Goal: Book appointment/travel/reservation

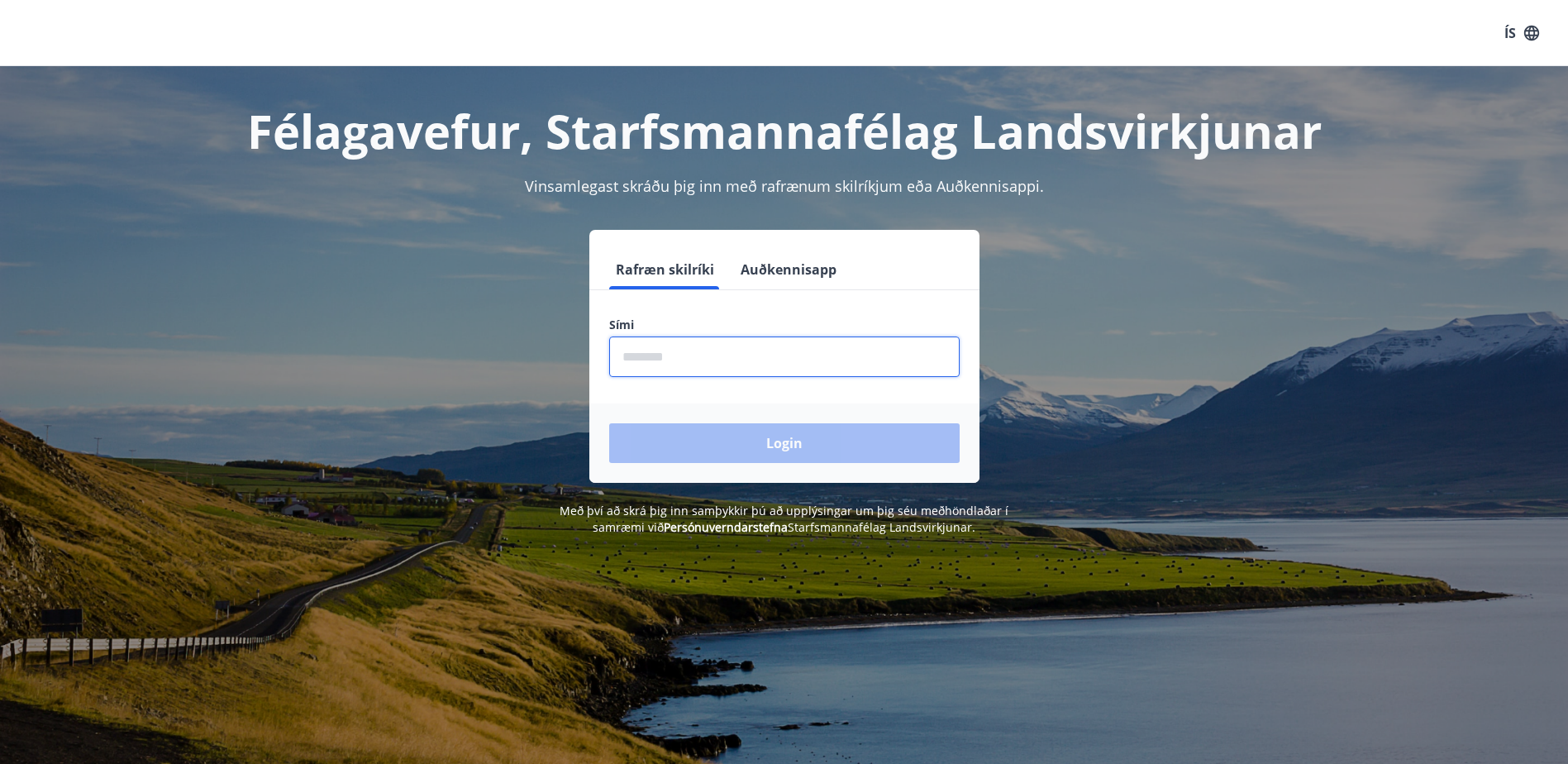
click at [715, 363] on input "phone" at bounding box center [784, 356] width 351 height 40
type input "********"
drag, startPoint x: 698, startPoint y: 354, endPoint x: 614, endPoint y: 355, distance: 84.0
click at [614, 355] on input "phone" at bounding box center [784, 356] width 351 height 40
click at [686, 355] on input "phone" at bounding box center [784, 356] width 351 height 40
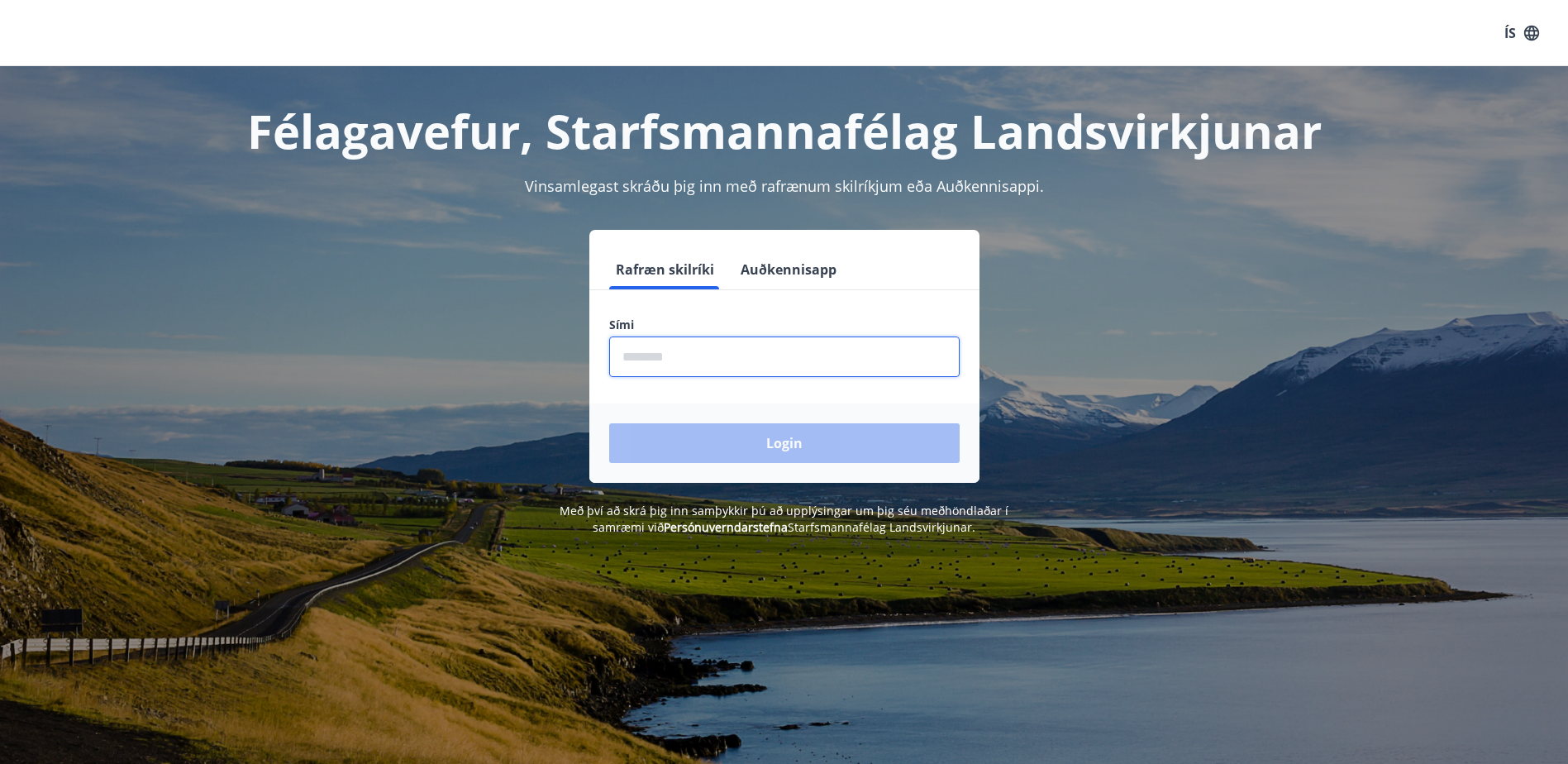
type input "********"
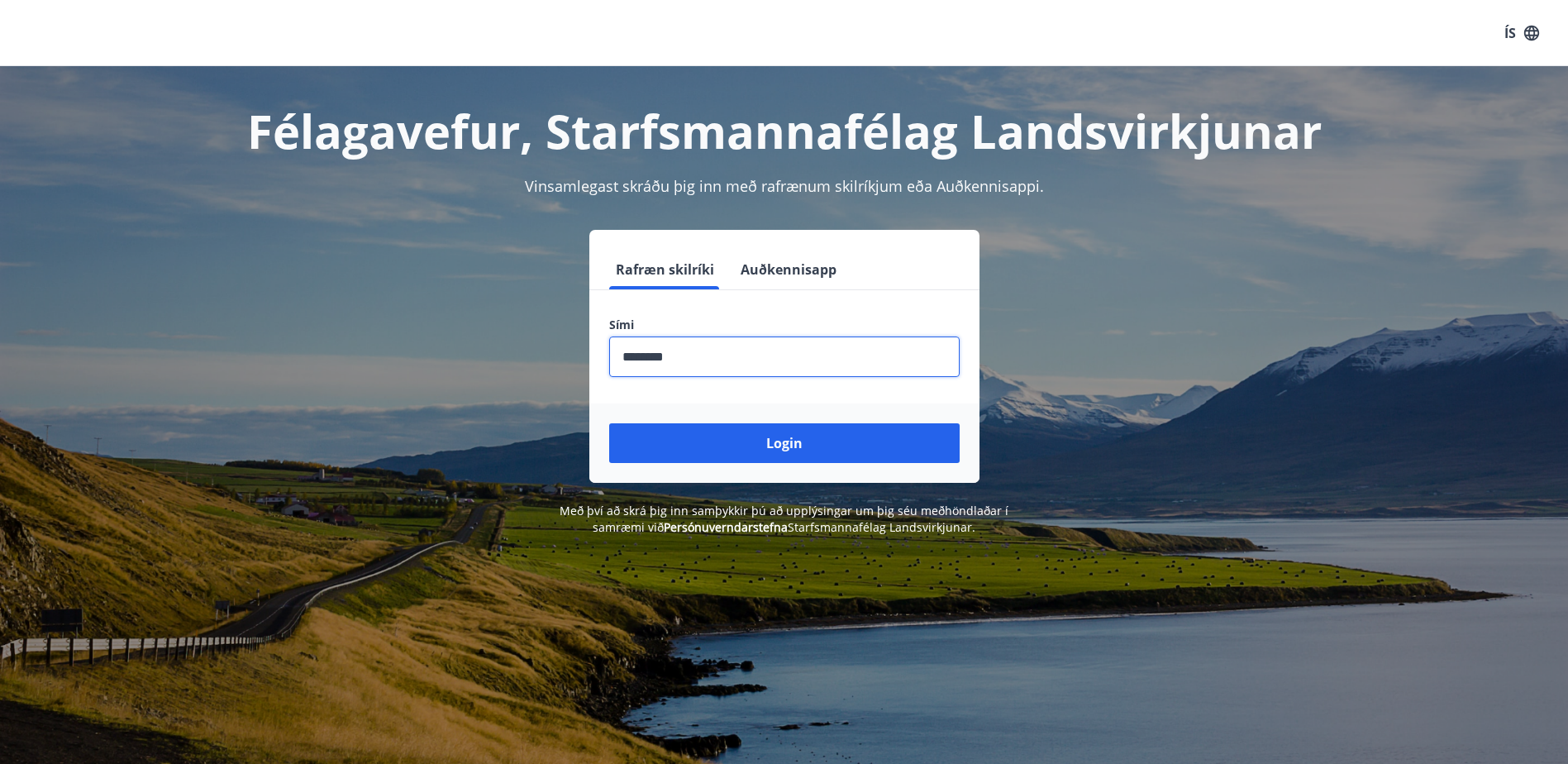
click at [792, 445] on button "Login" at bounding box center [784, 443] width 351 height 39
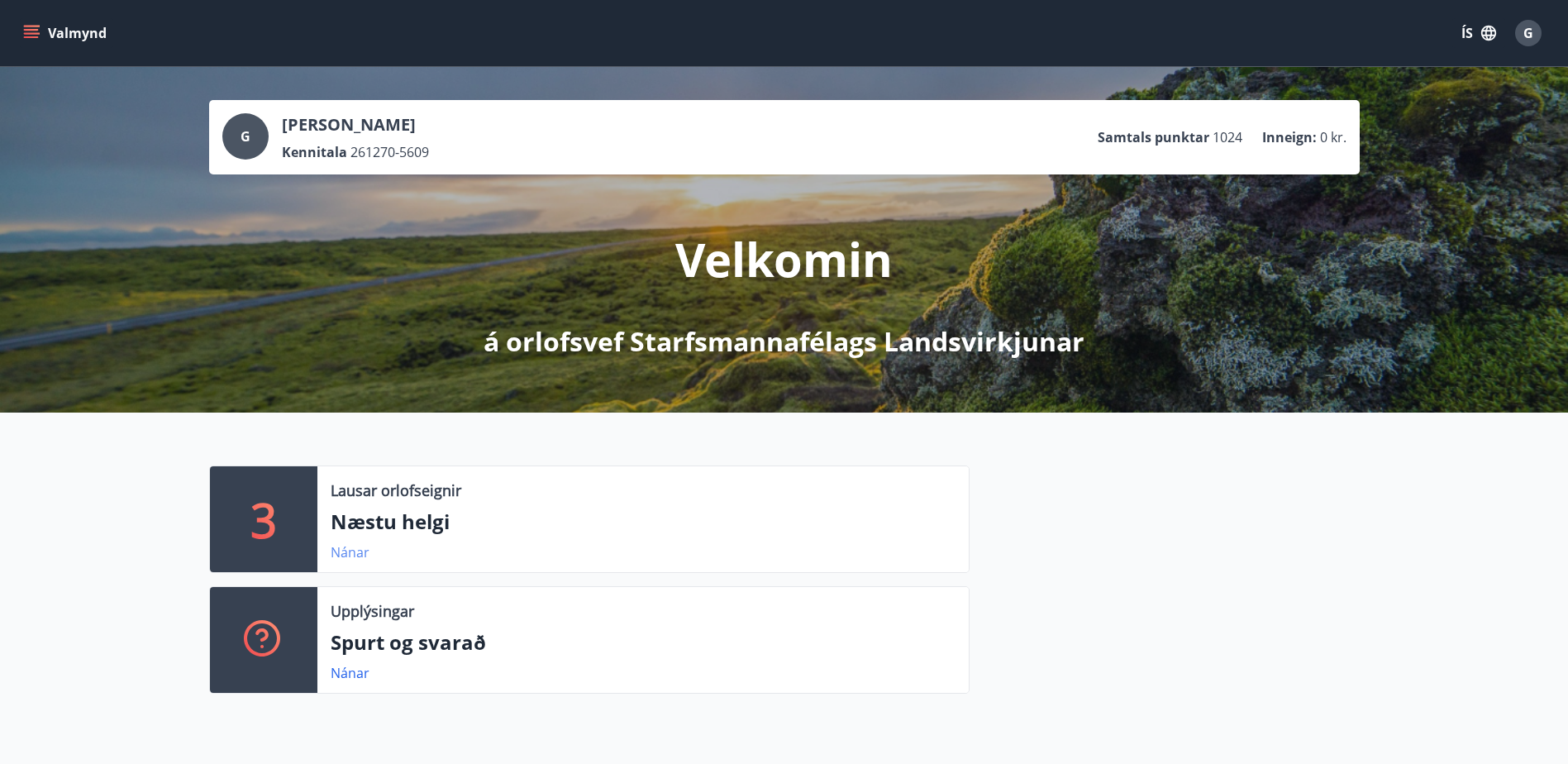
click at [349, 551] on link "Nánar" at bounding box center [350, 551] width 38 height 18
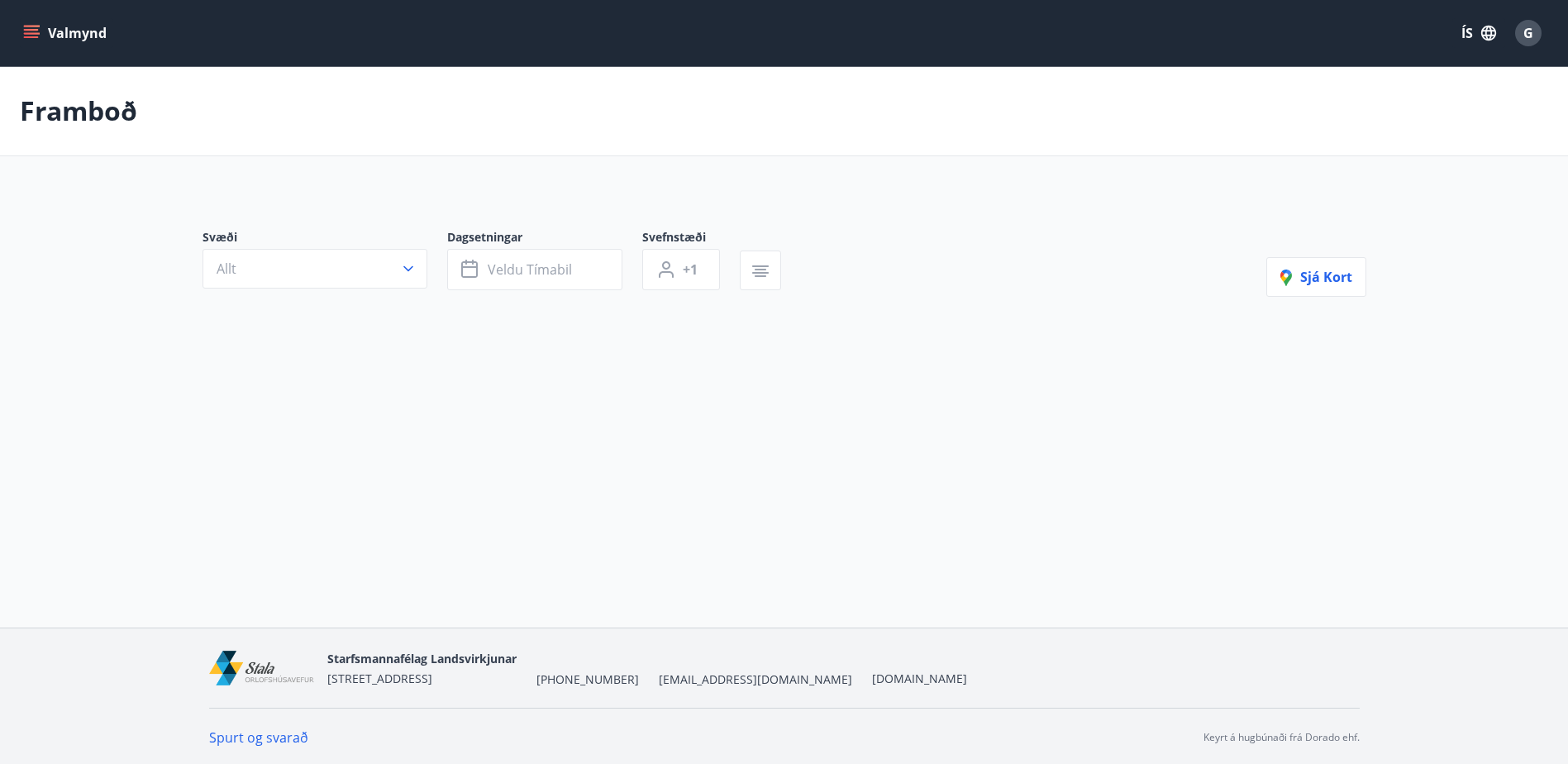
type input "*"
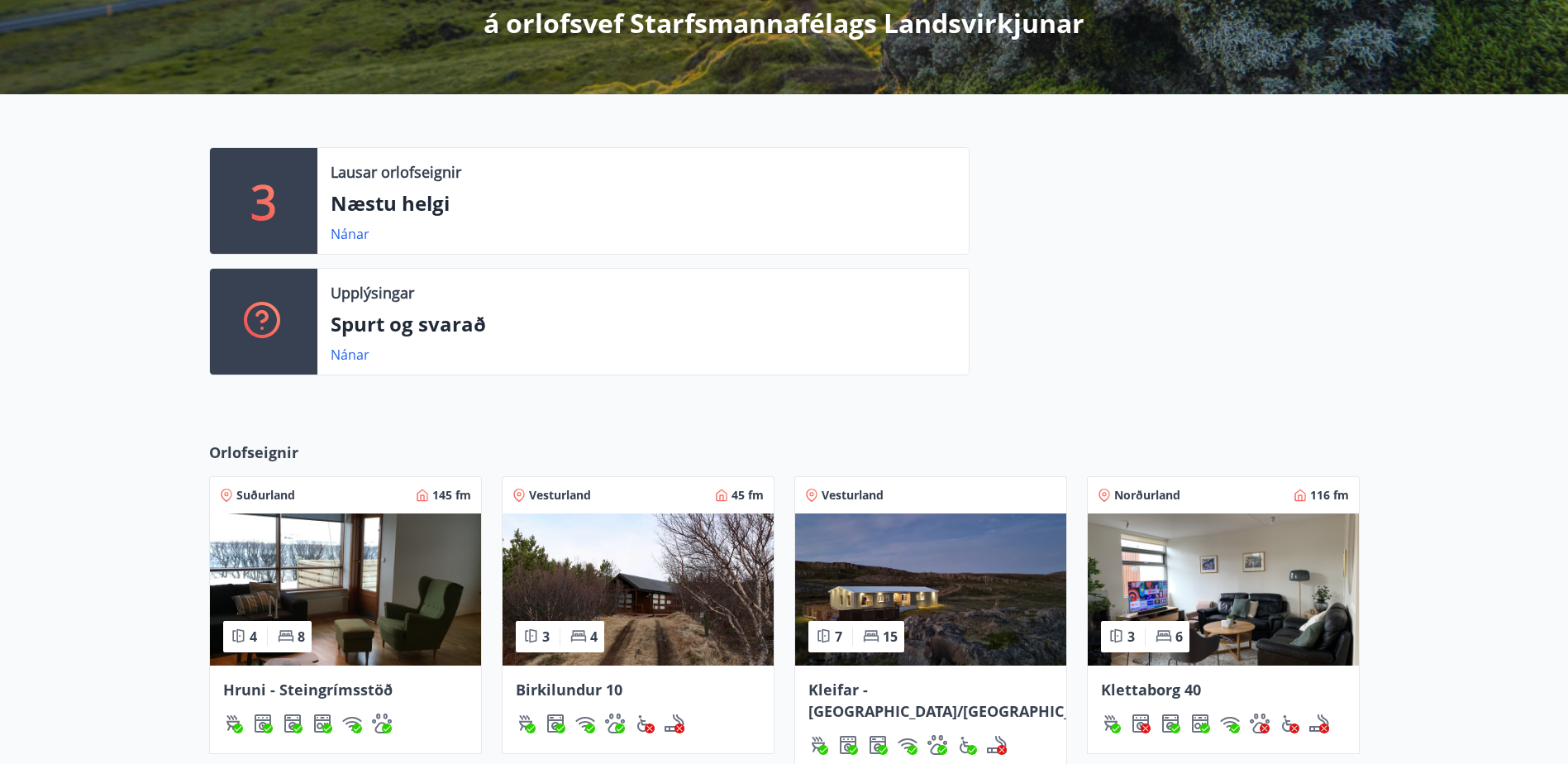
scroll to position [324, 0]
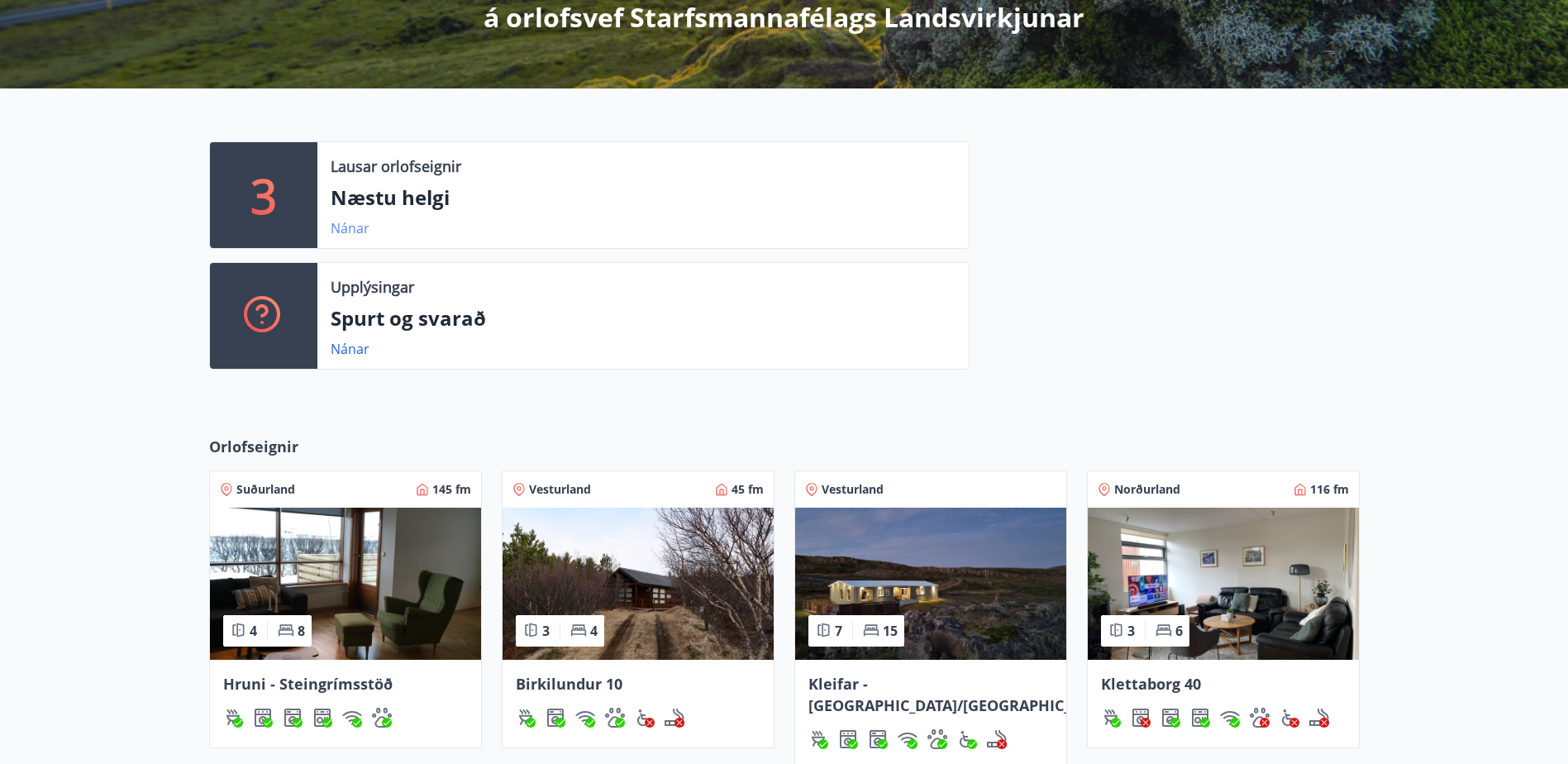
click at [345, 226] on link "Nánar" at bounding box center [350, 228] width 38 height 18
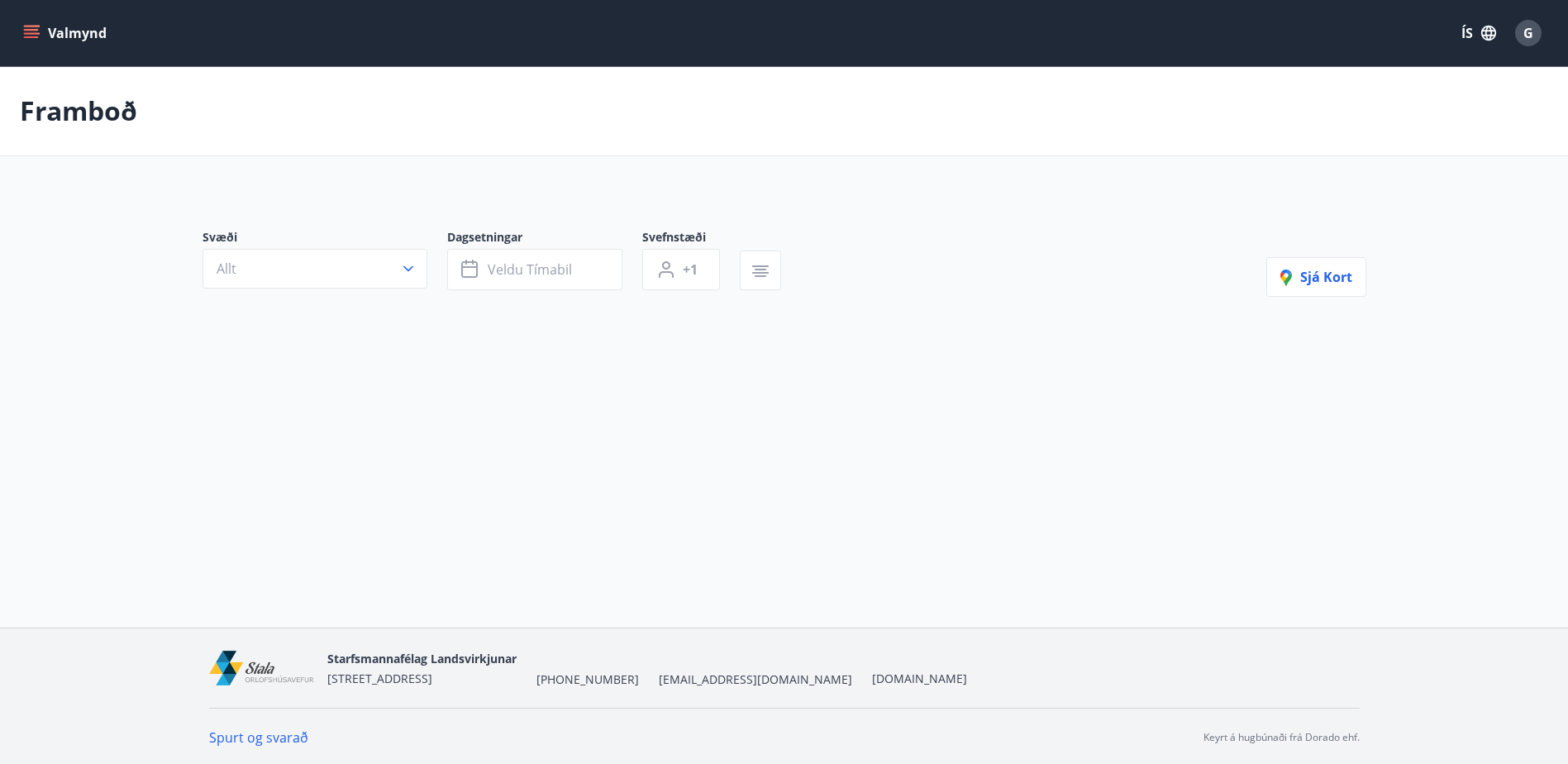
type input "*"
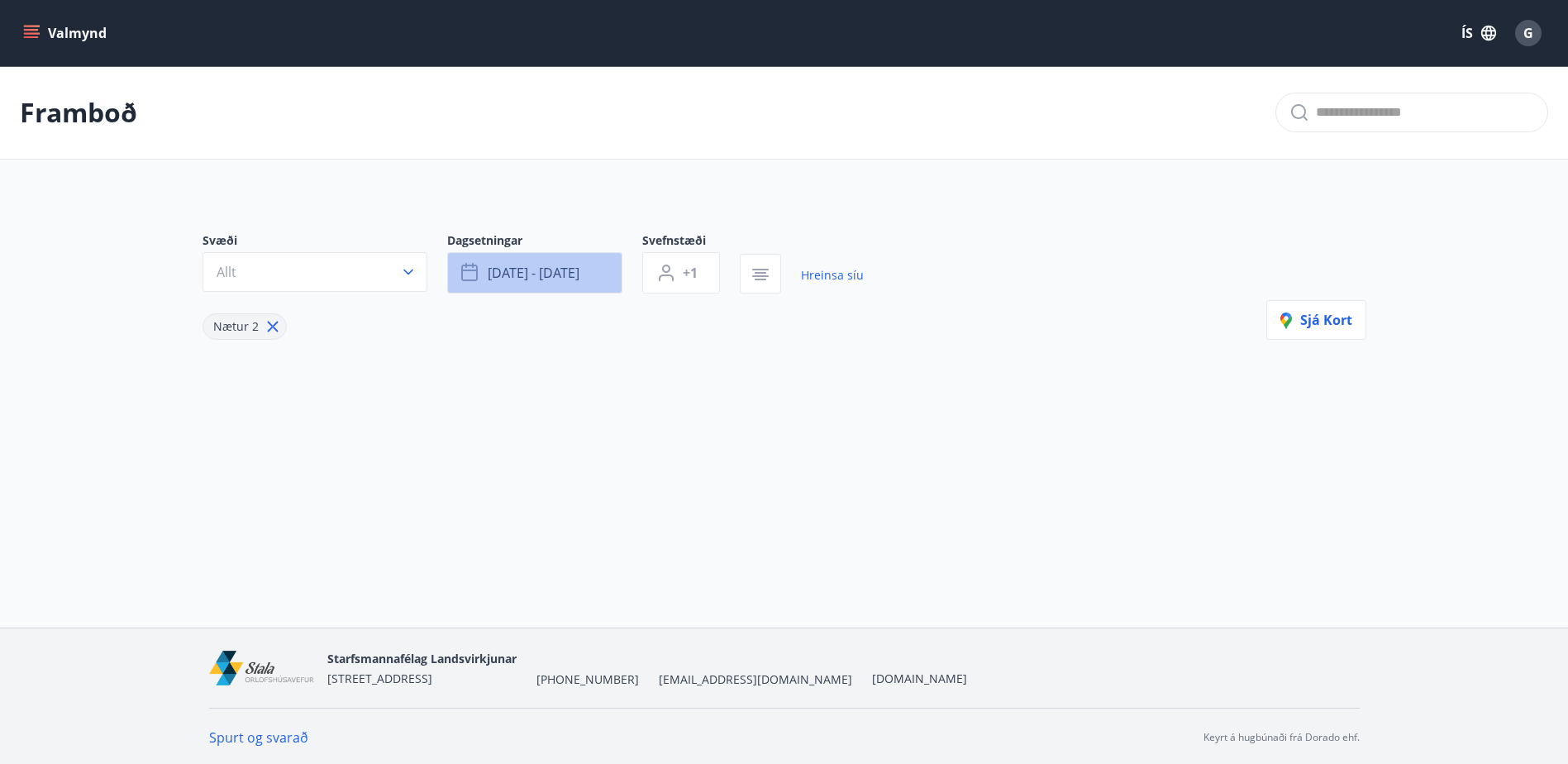
click at [599, 269] on button "[DATE] - [DATE]" at bounding box center [534, 273] width 175 height 41
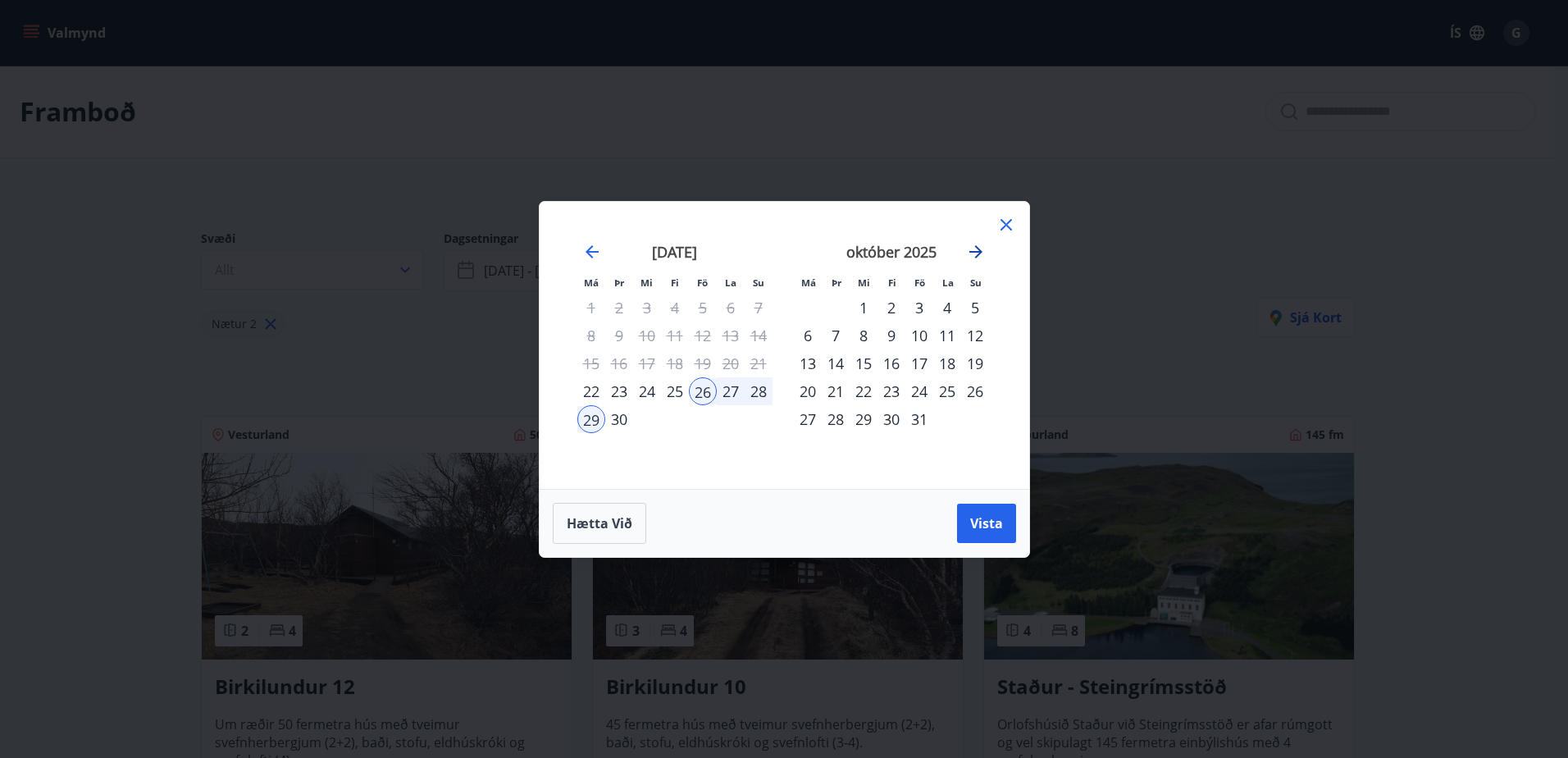
click at [972, 253] on icon "Move forward to switch to the next month." at bounding box center [976, 251] width 20 height 20
click at [920, 338] on div "7" at bounding box center [920, 336] width 28 height 28
click at [810, 360] on div "10" at bounding box center [808, 364] width 28 height 28
click at [989, 531] on span "Vista" at bounding box center [986, 523] width 33 height 18
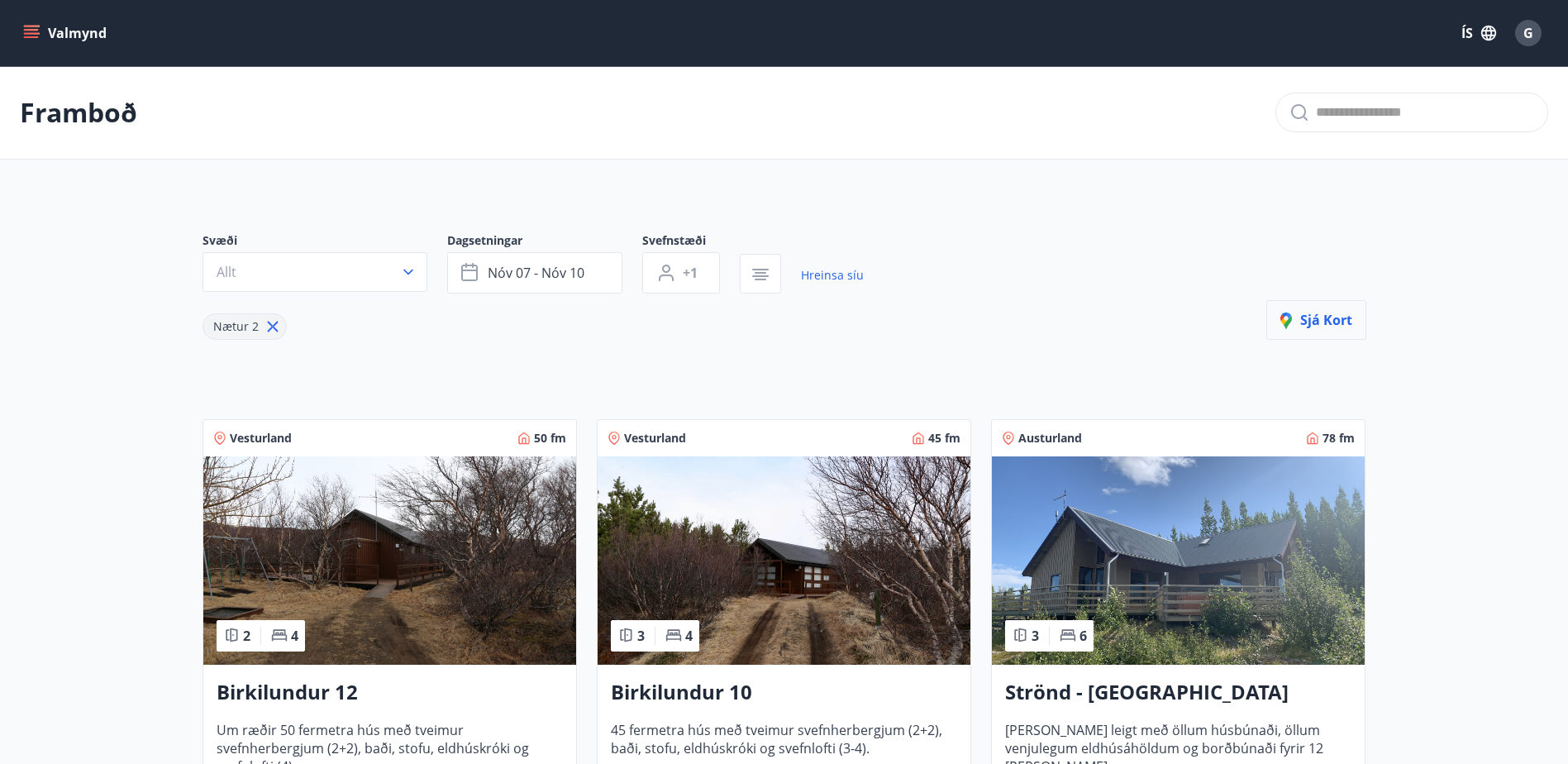
click at [1323, 314] on span "Sjá kort" at bounding box center [1316, 320] width 72 height 18
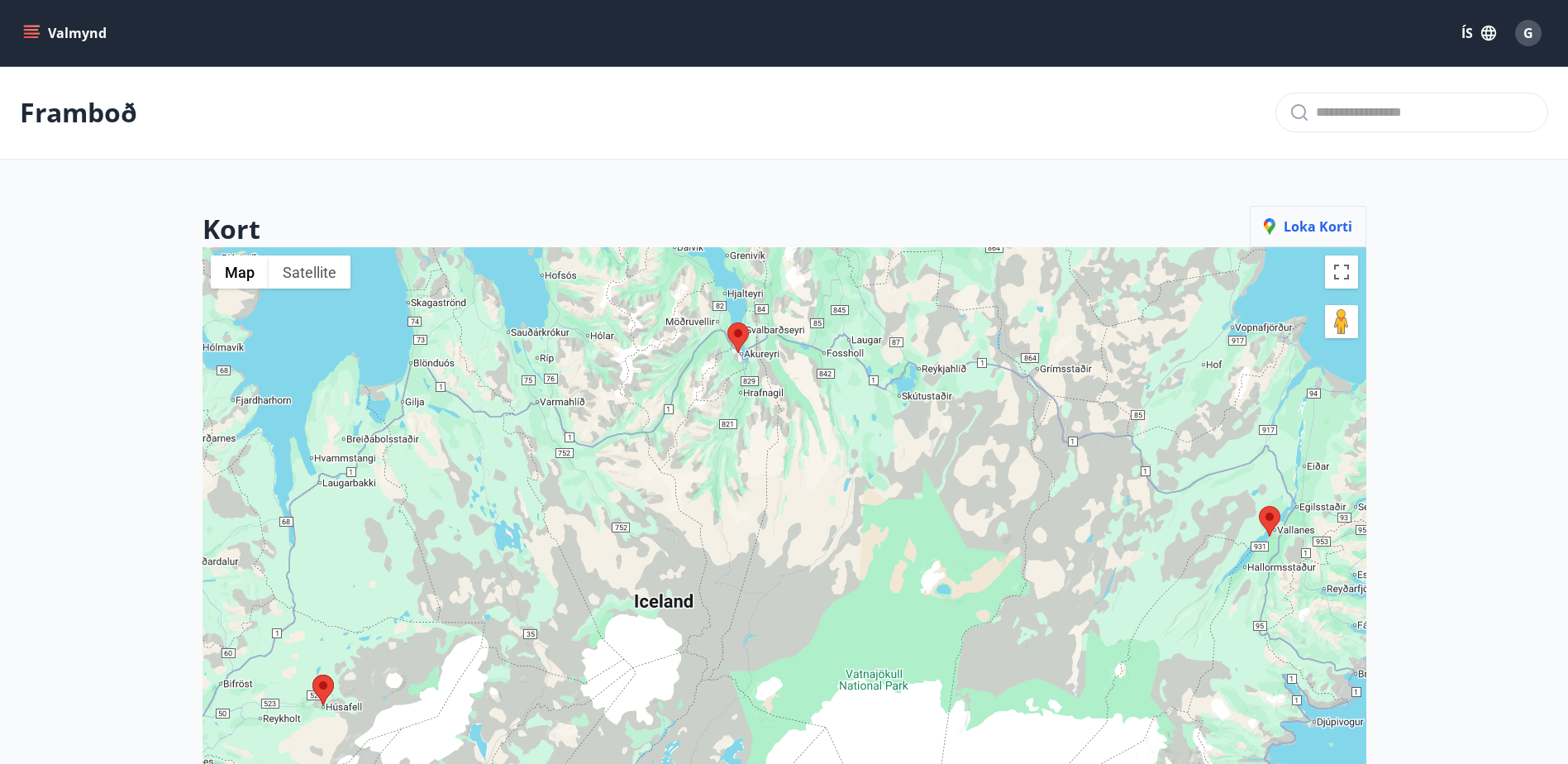
click at [1333, 225] on span "Loka korti" at bounding box center [1308, 226] width 88 height 18
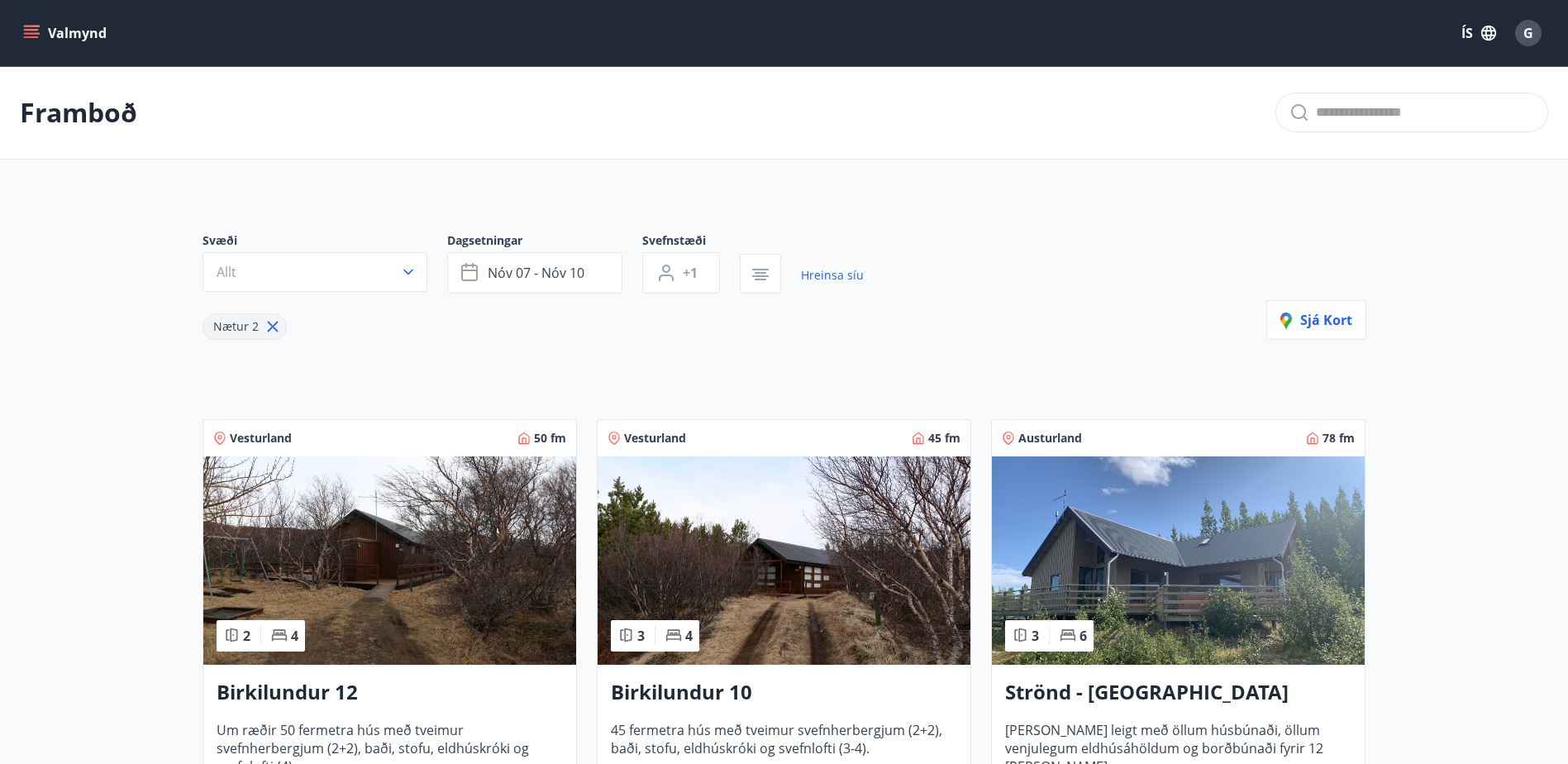
click at [275, 326] on icon at bounding box center [272, 326] width 18 height 18
type input "*"
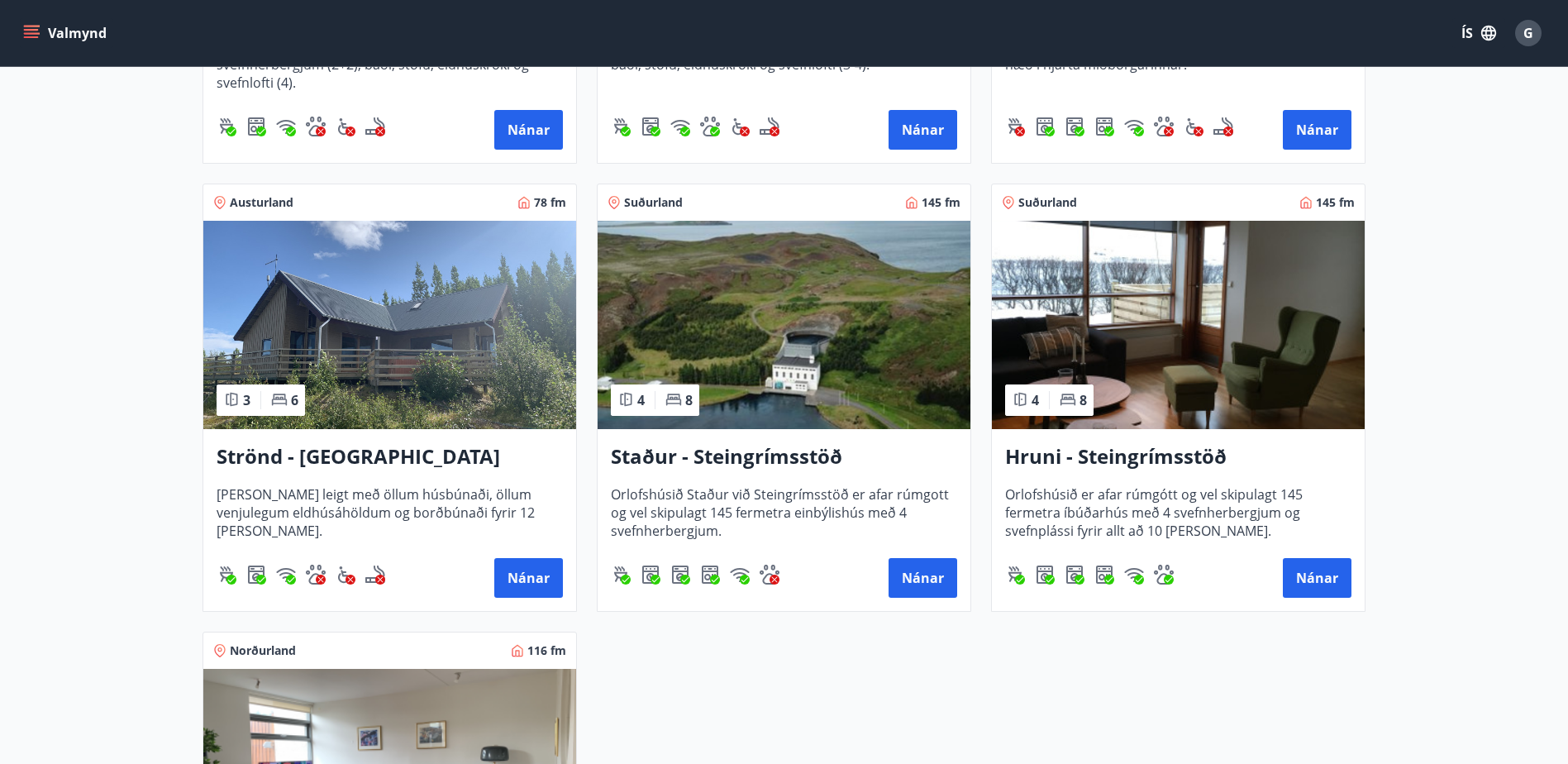
scroll to position [651, 0]
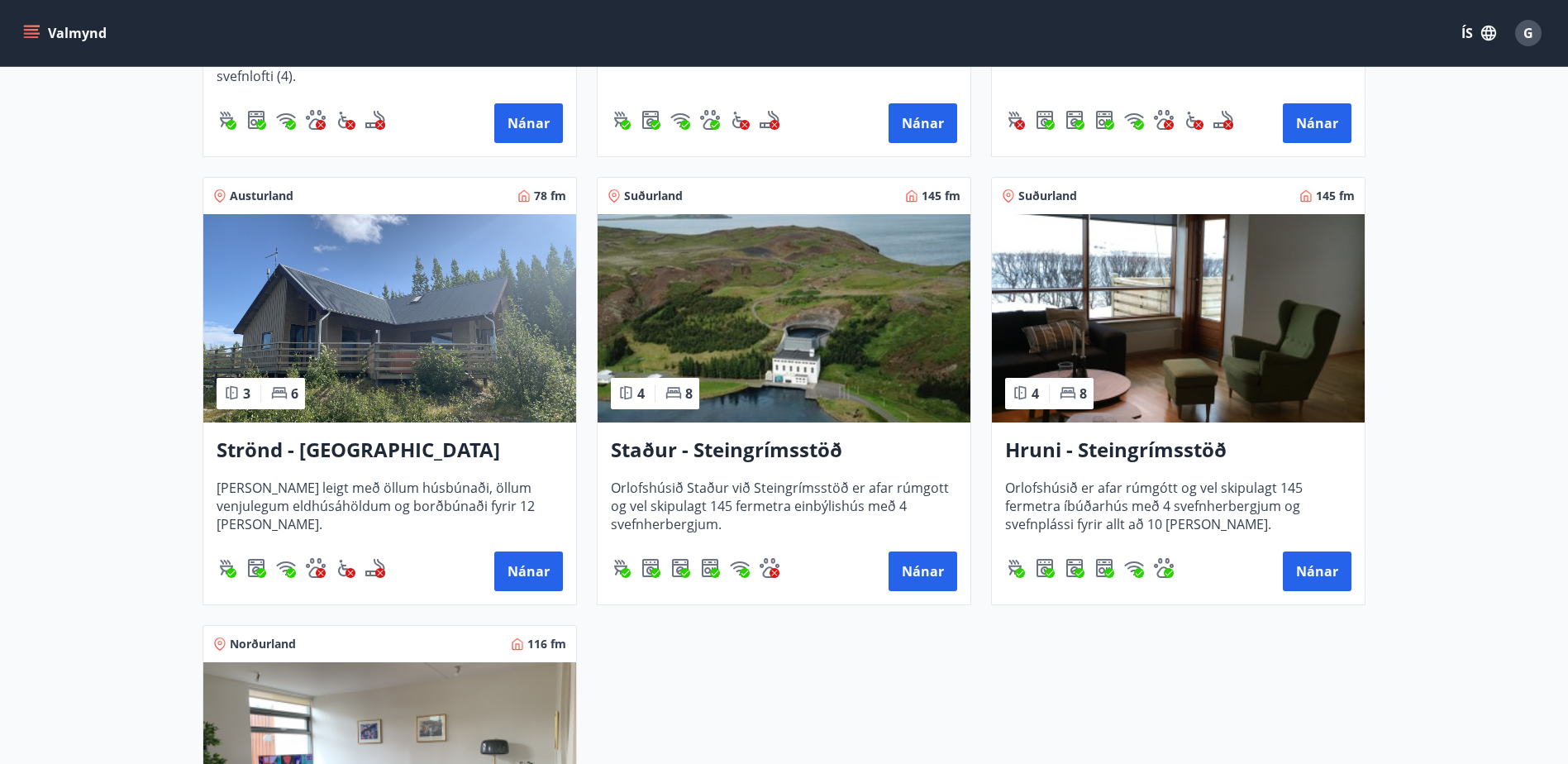
click at [755, 445] on h3 "Staður - Steingrímsstöð" at bounding box center [784, 451] width 347 height 30
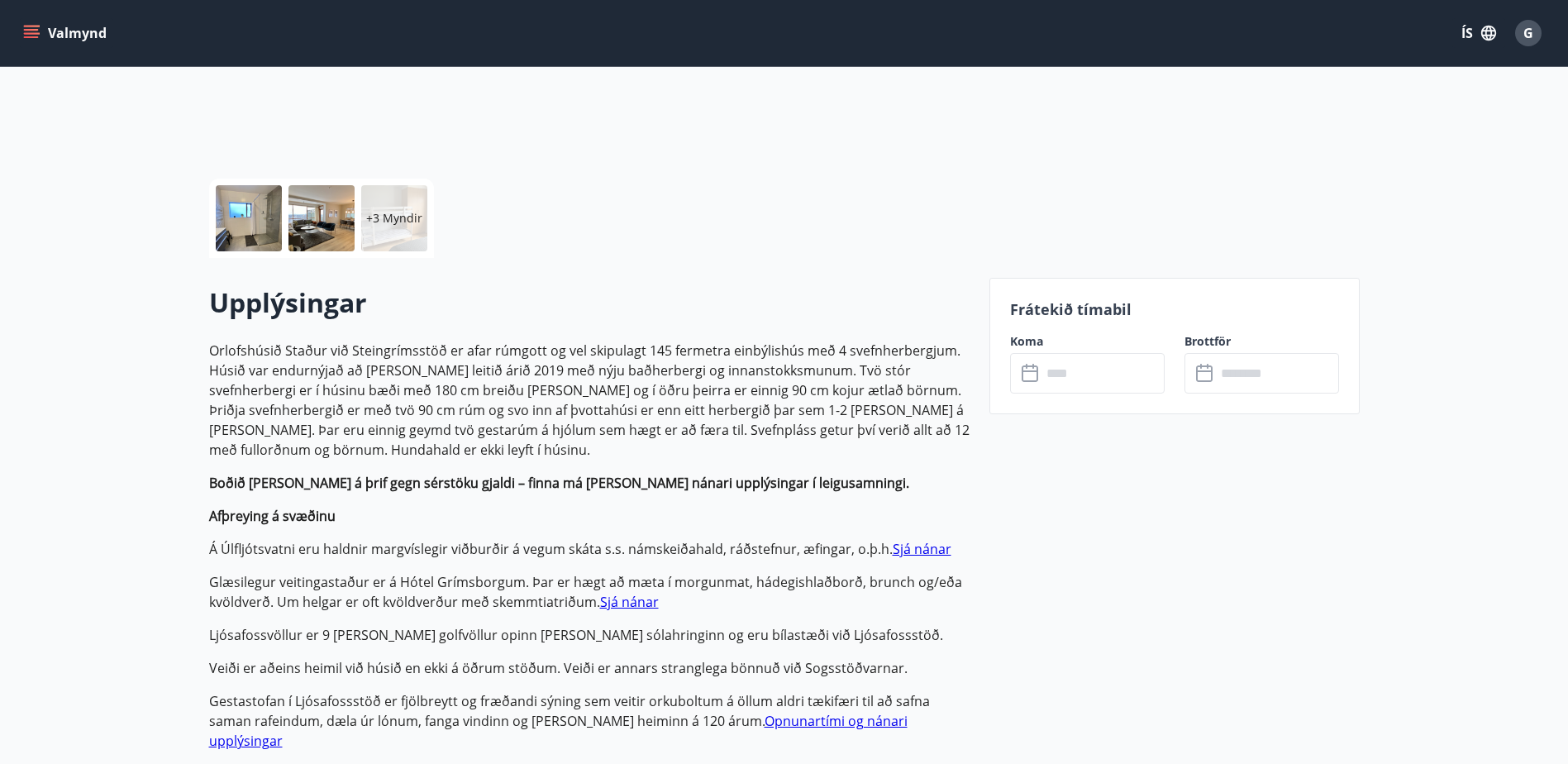
scroll to position [276, 0]
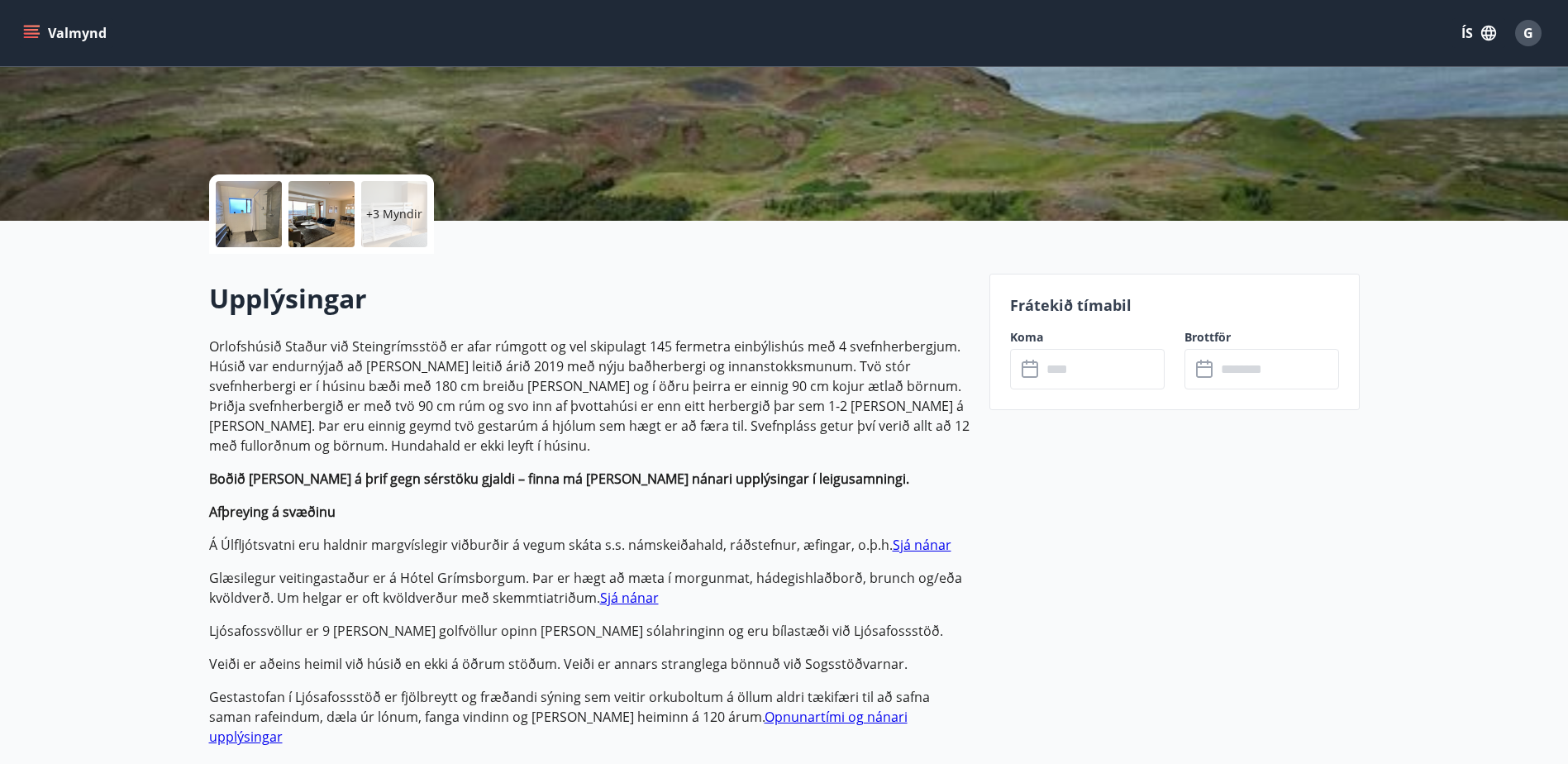
click at [1065, 376] on input "text" at bounding box center [1102, 368] width 123 height 40
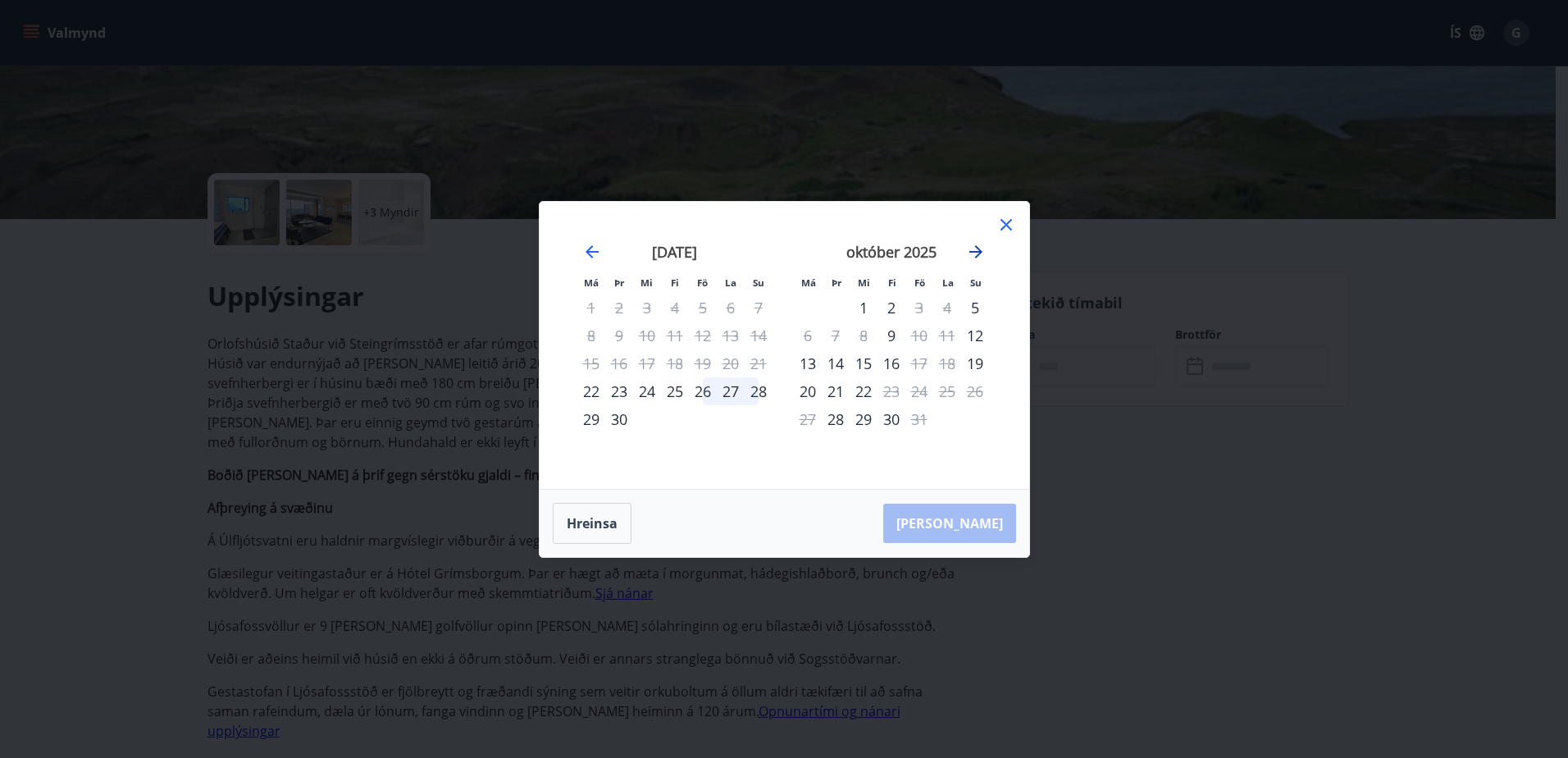
click at [977, 252] on icon "Move forward to switch to the next month." at bounding box center [977, 252] width 13 height 13
click at [922, 336] on div "7" at bounding box center [920, 336] width 28 height 28
click at [975, 338] on div "9" at bounding box center [976, 336] width 28 height 28
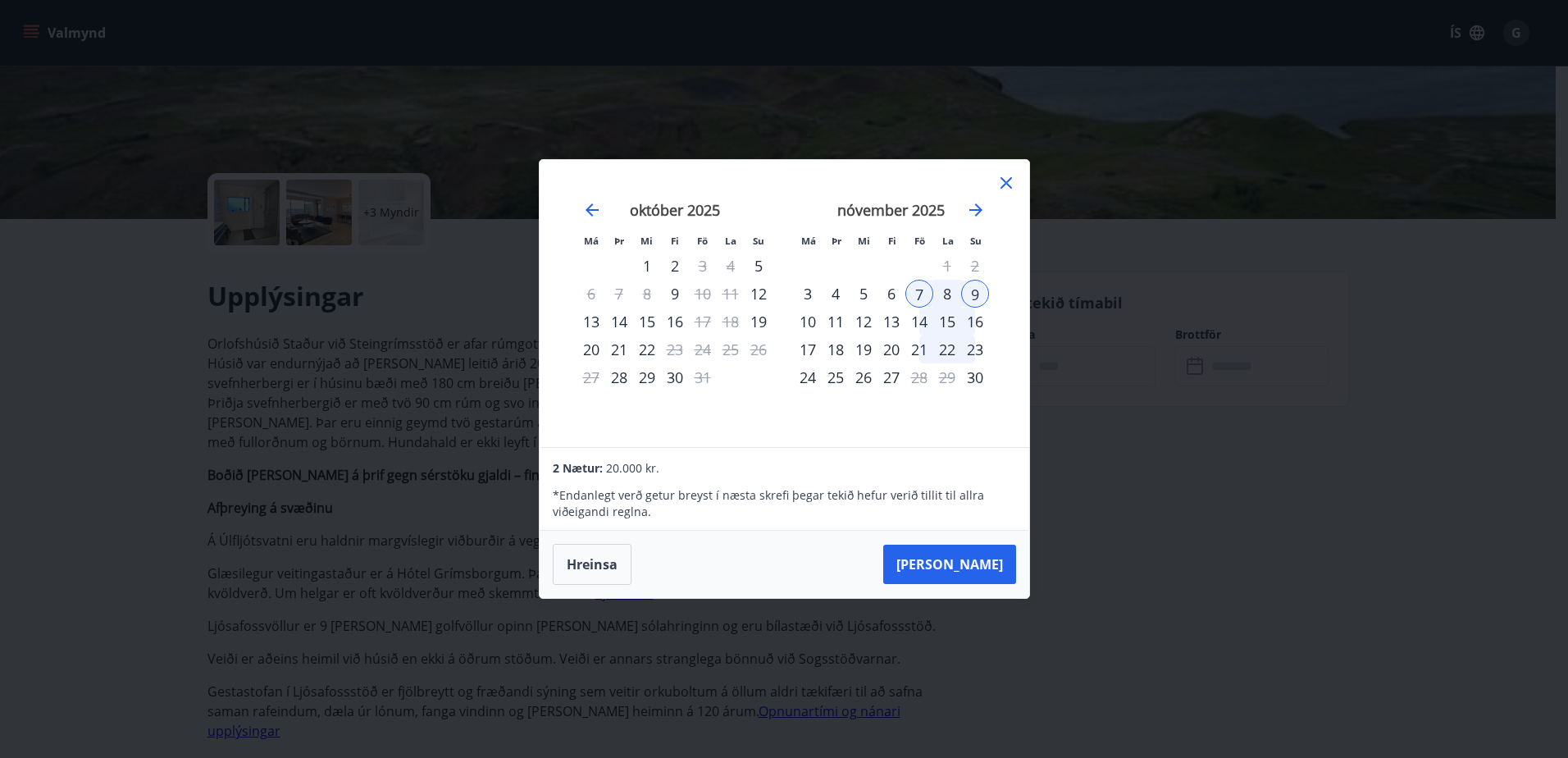
click at [922, 294] on div "7" at bounding box center [920, 294] width 28 height 28
click at [897, 324] on div "13" at bounding box center [892, 322] width 28 height 28
click at [1007, 188] on icon at bounding box center [1006, 182] width 20 height 20
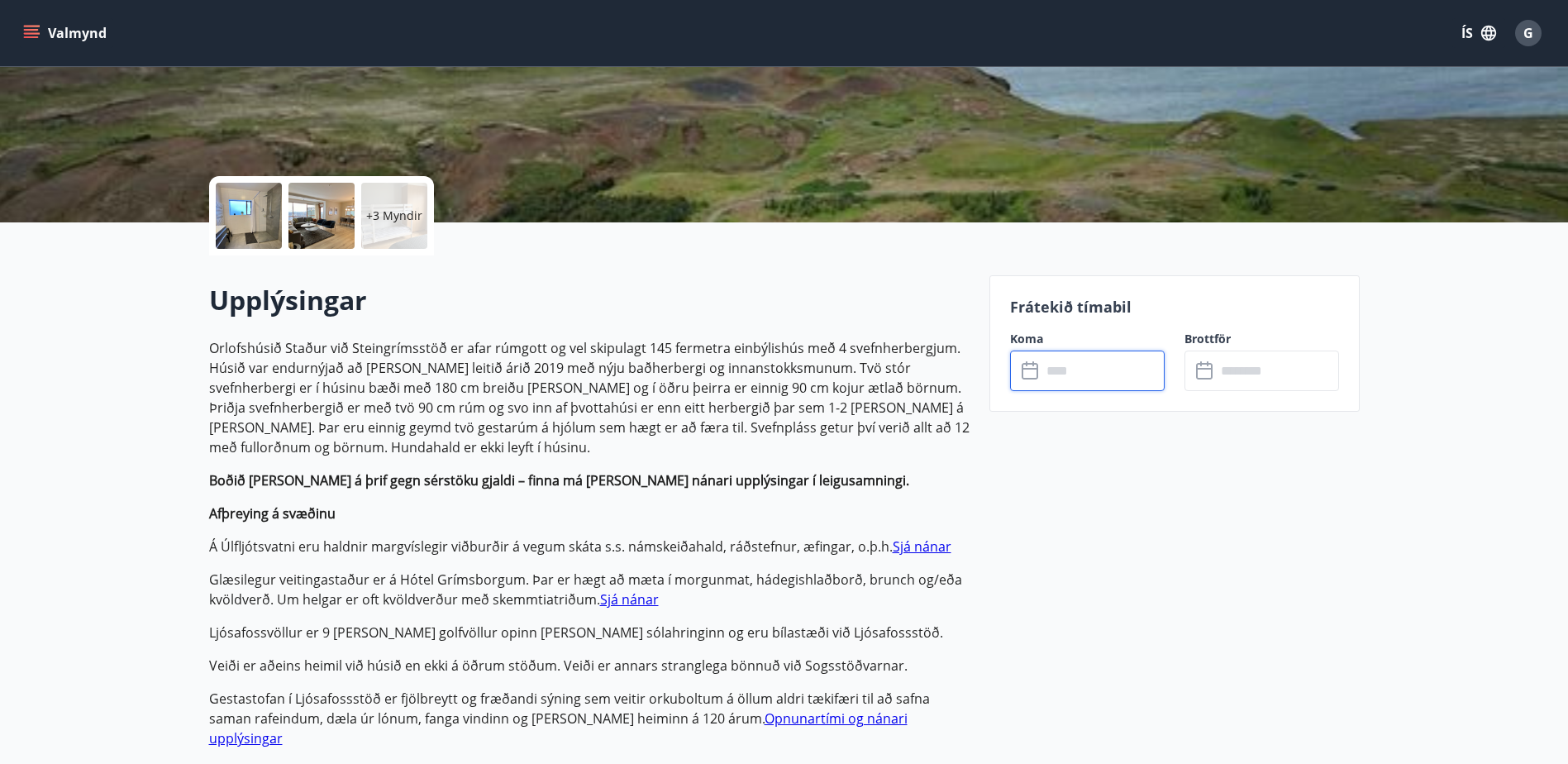
scroll to position [0, 0]
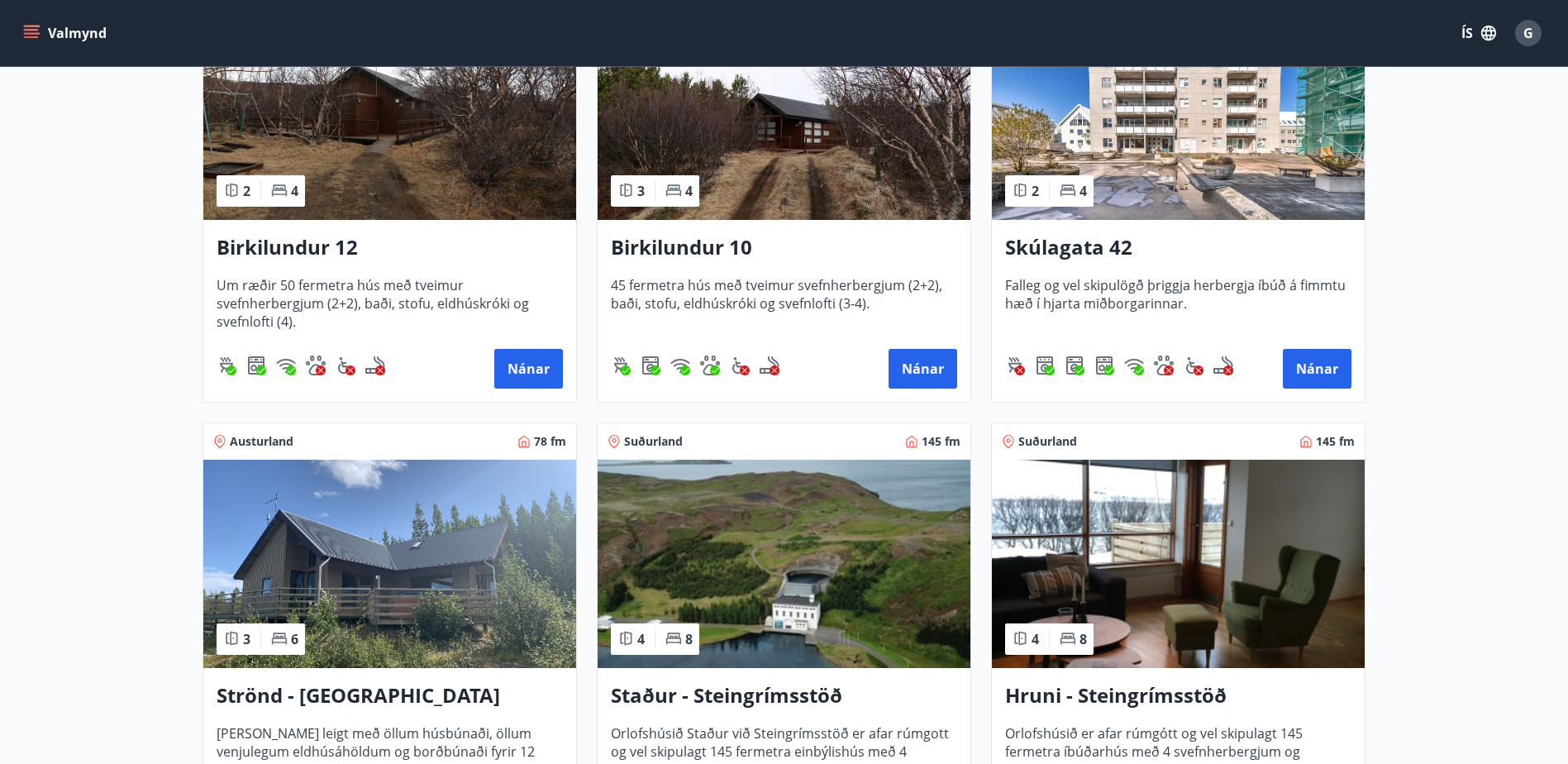
scroll to position [551, 0]
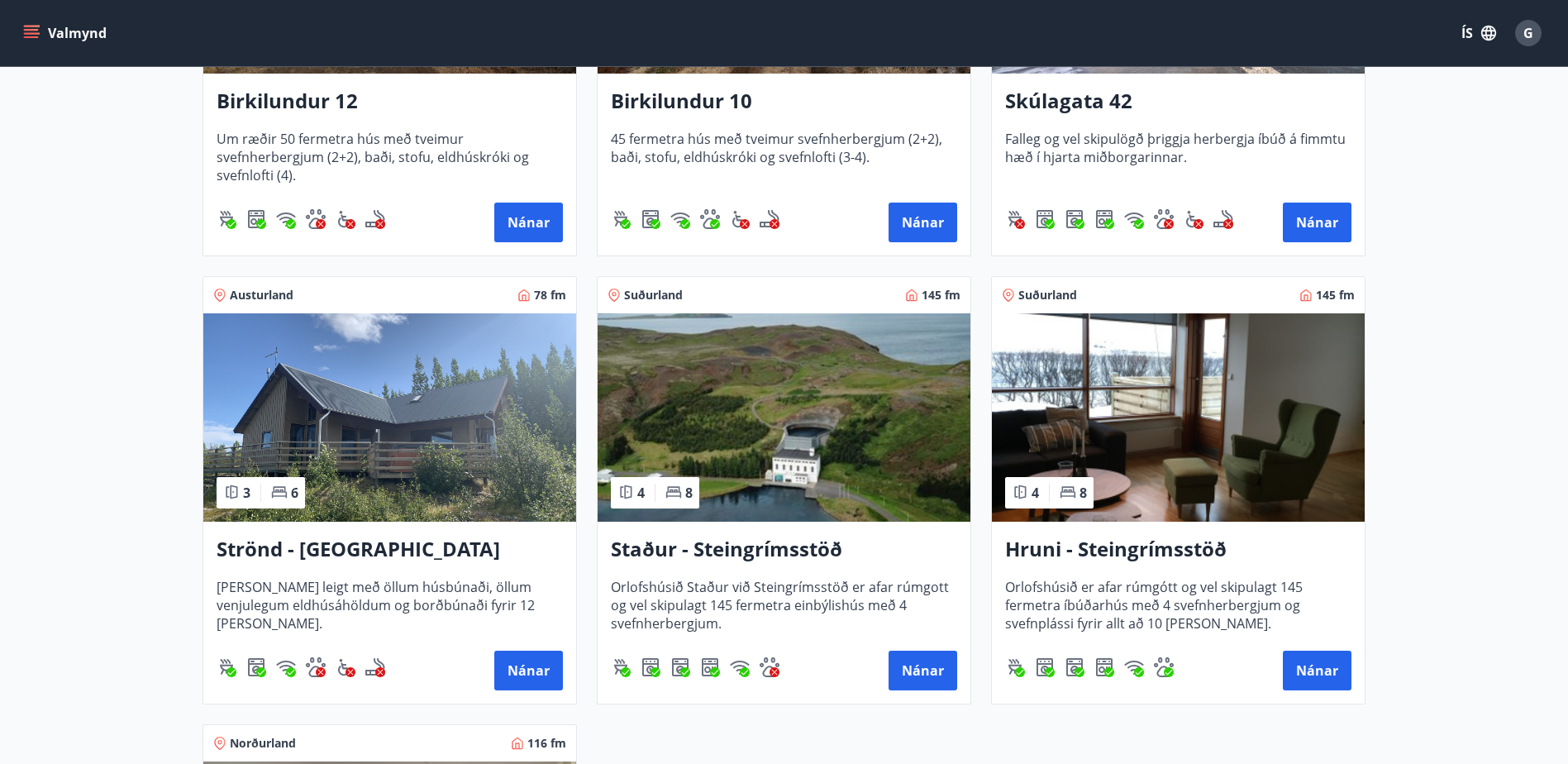
click at [1074, 550] on h3 "Hruni - Steingrímsstöð" at bounding box center [1179, 550] width 347 height 30
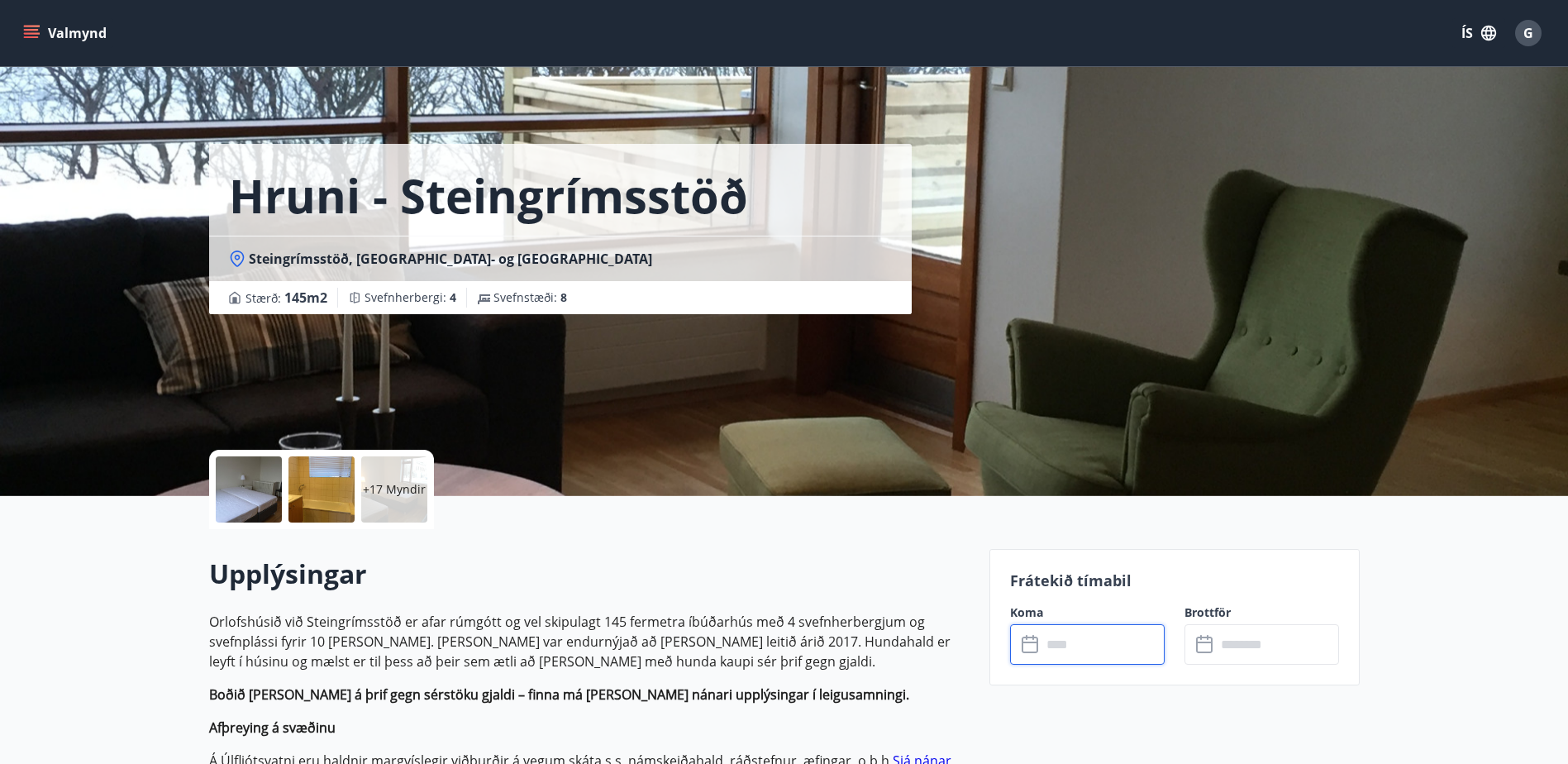
click at [1062, 658] on input "text" at bounding box center [1102, 644] width 123 height 40
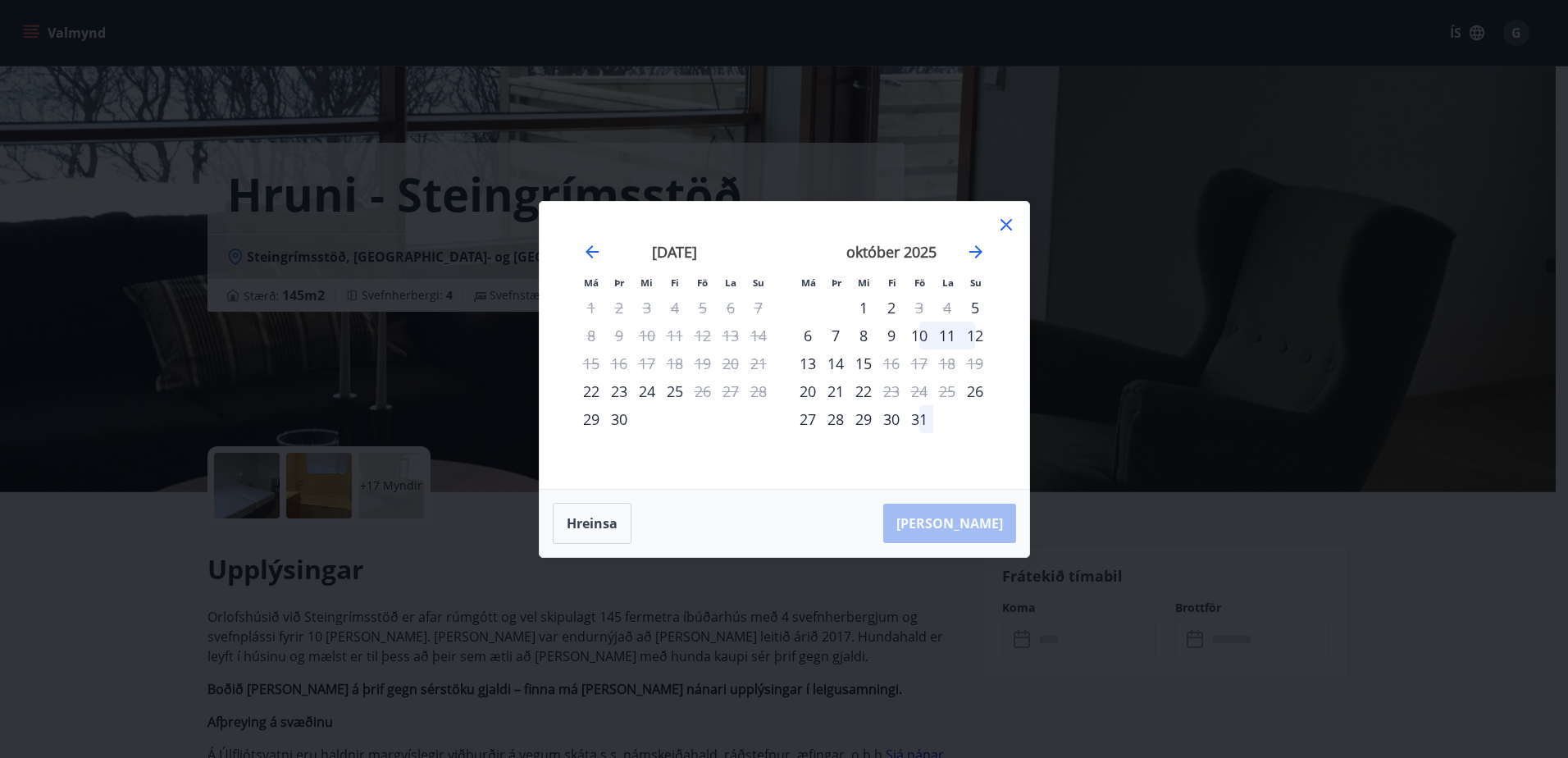
click at [987, 250] on div "október 2025" at bounding box center [892, 258] width 195 height 73
click at [978, 249] on icon "Move forward to switch to the next month." at bounding box center [977, 252] width 13 height 13
click at [894, 334] on div "6" at bounding box center [892, 336] width 28 height 28
click at [602, 525] on button "Hreinsa" at bounding box center [591, 524] width 79 height 41
click at [1011, 227] on icon at bounding box center [1006, 224] width 20 height 20
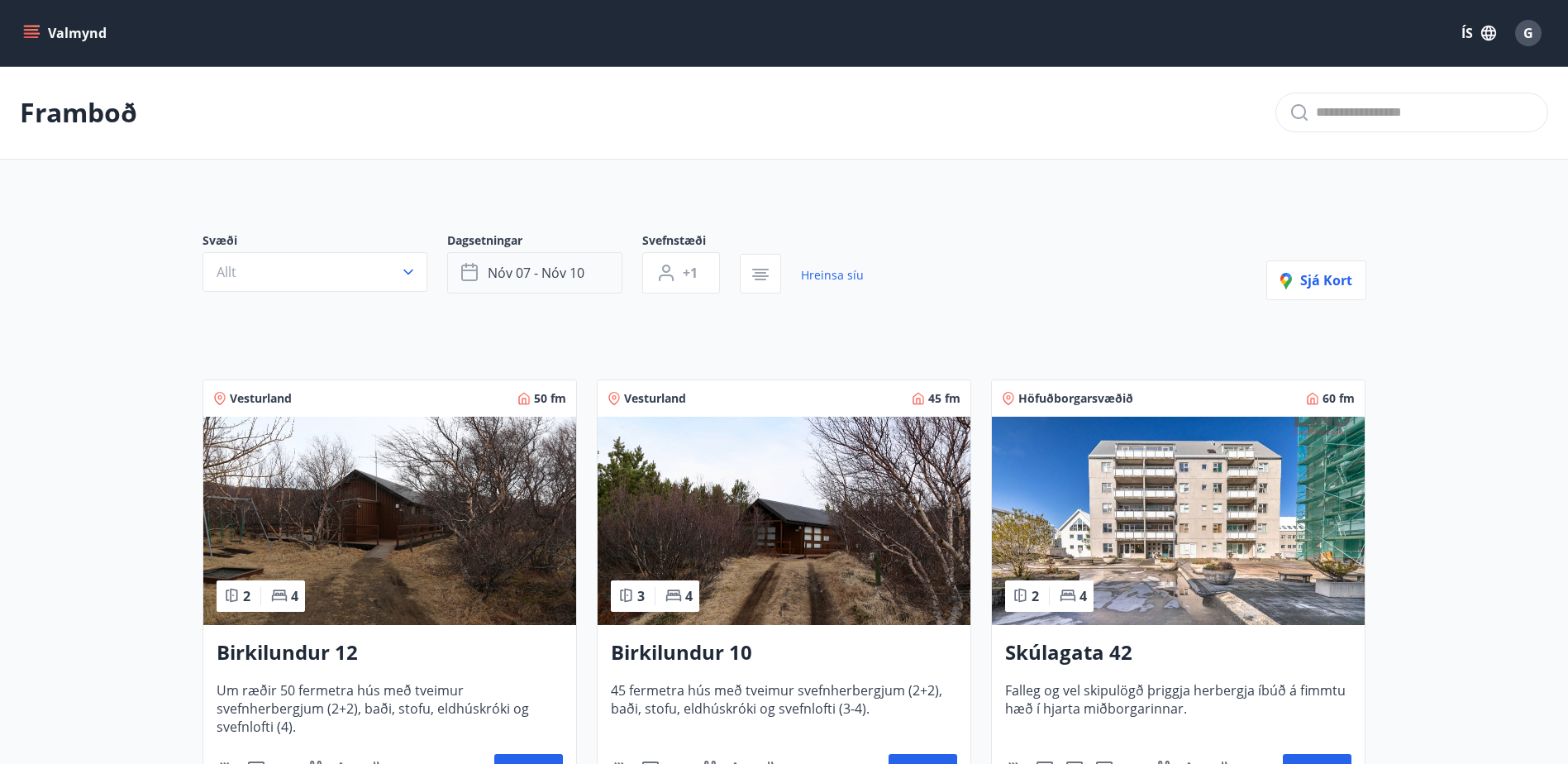
click at [584, 270] on button "nóv 07 - nóv 10" at bounding box center [534, 273] width 175 height 41
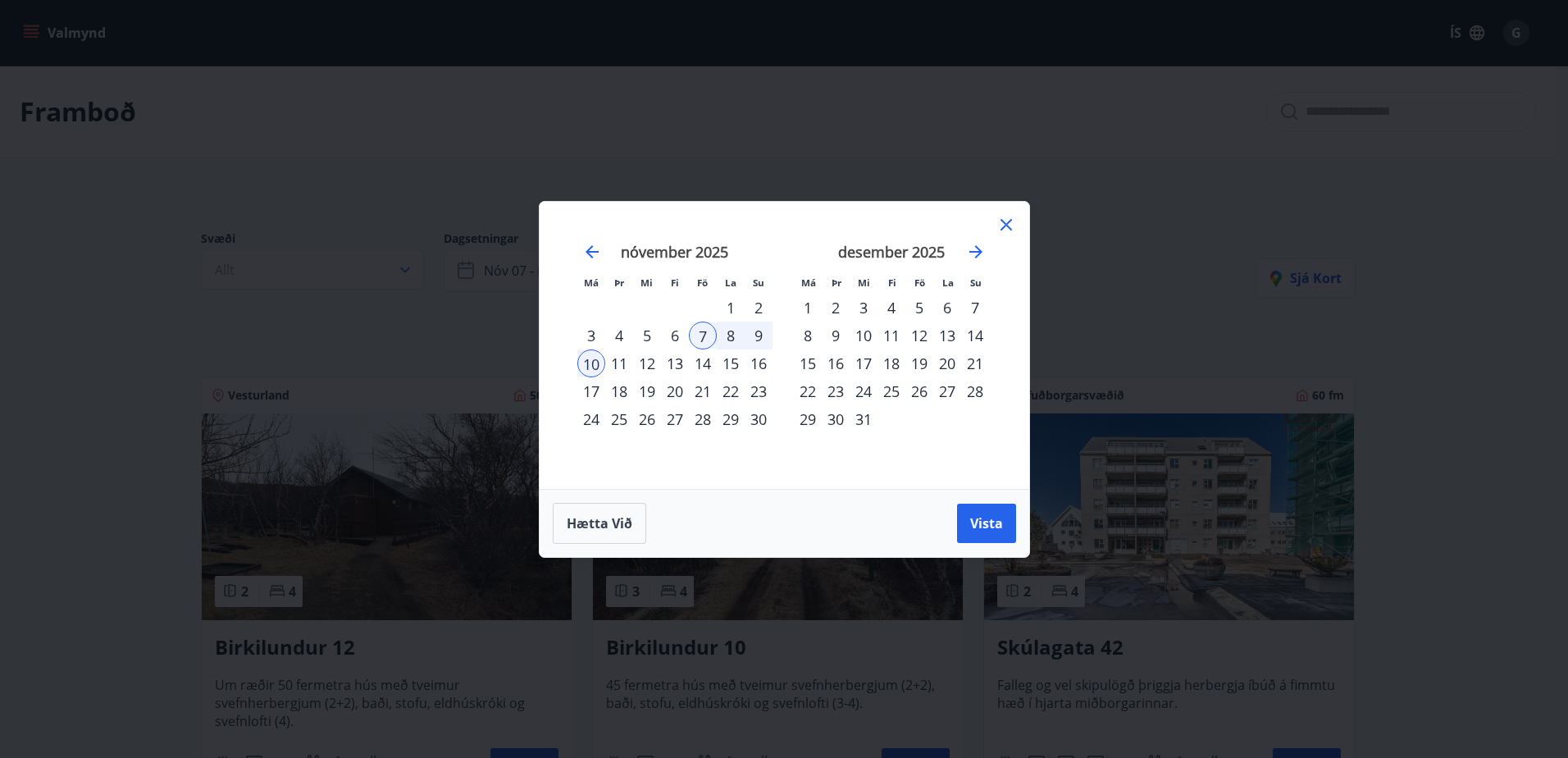
click at [1000, 219] on icon at bounding box center [1006, 224] width 20 height 20
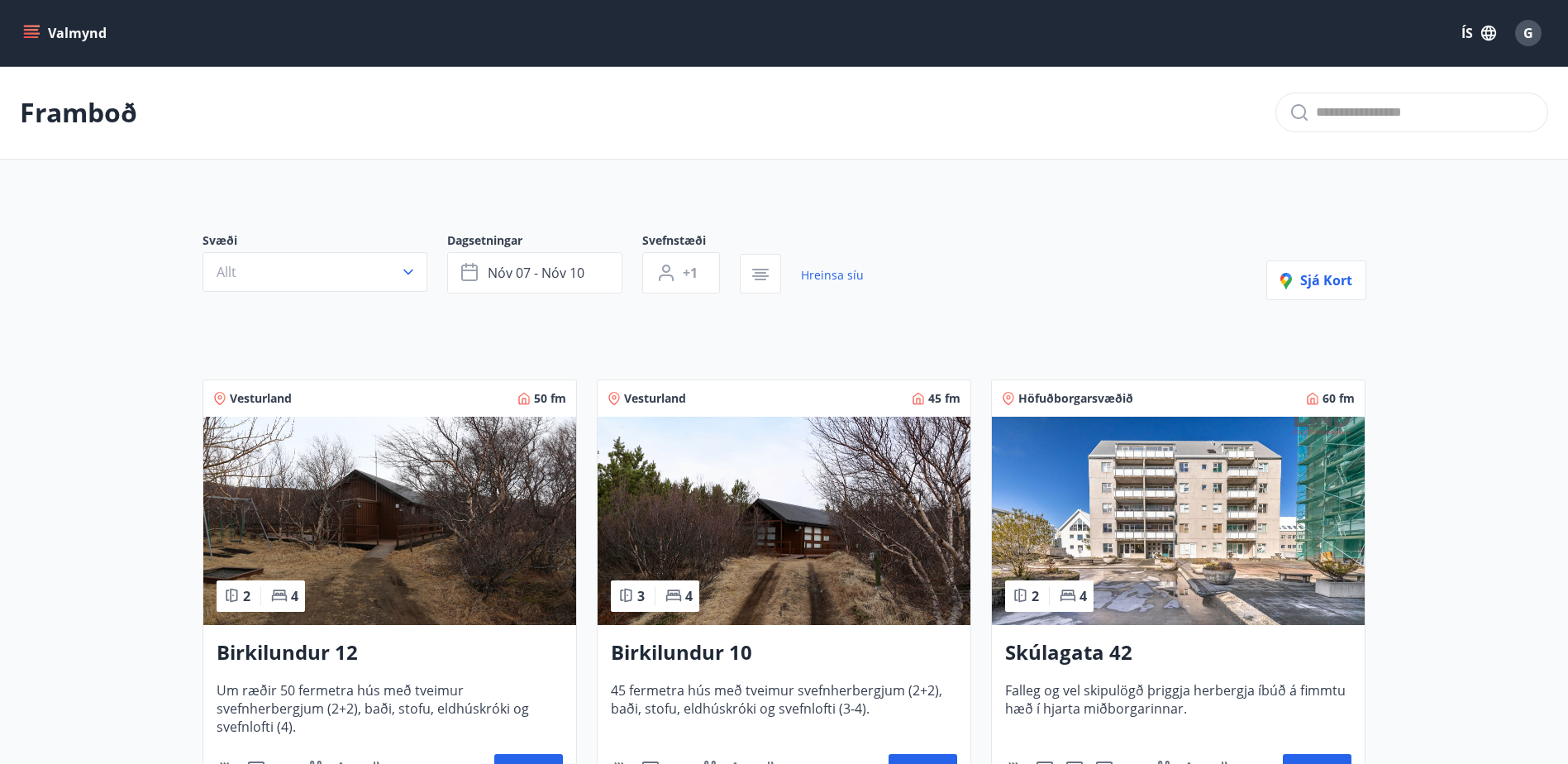
drag, startPoint x: 606, startPoint y: 268, endPoint x: 427, endPoint y: 271, distance: 179.0
click at [427, 271] on div "Svæði Allt Dagsetningar [DATE] - [DATE] Svefnstæði +1 Hreinsa síu" at bounding box center [533, 262] width 662 height 61
click at [836, 276] on link "Hreinsa síu" at bounding box center [832, 275] width 63 height 37
click at [1287, 283] on icon "button" at bounding box center [1287, 283] width 8 height 13
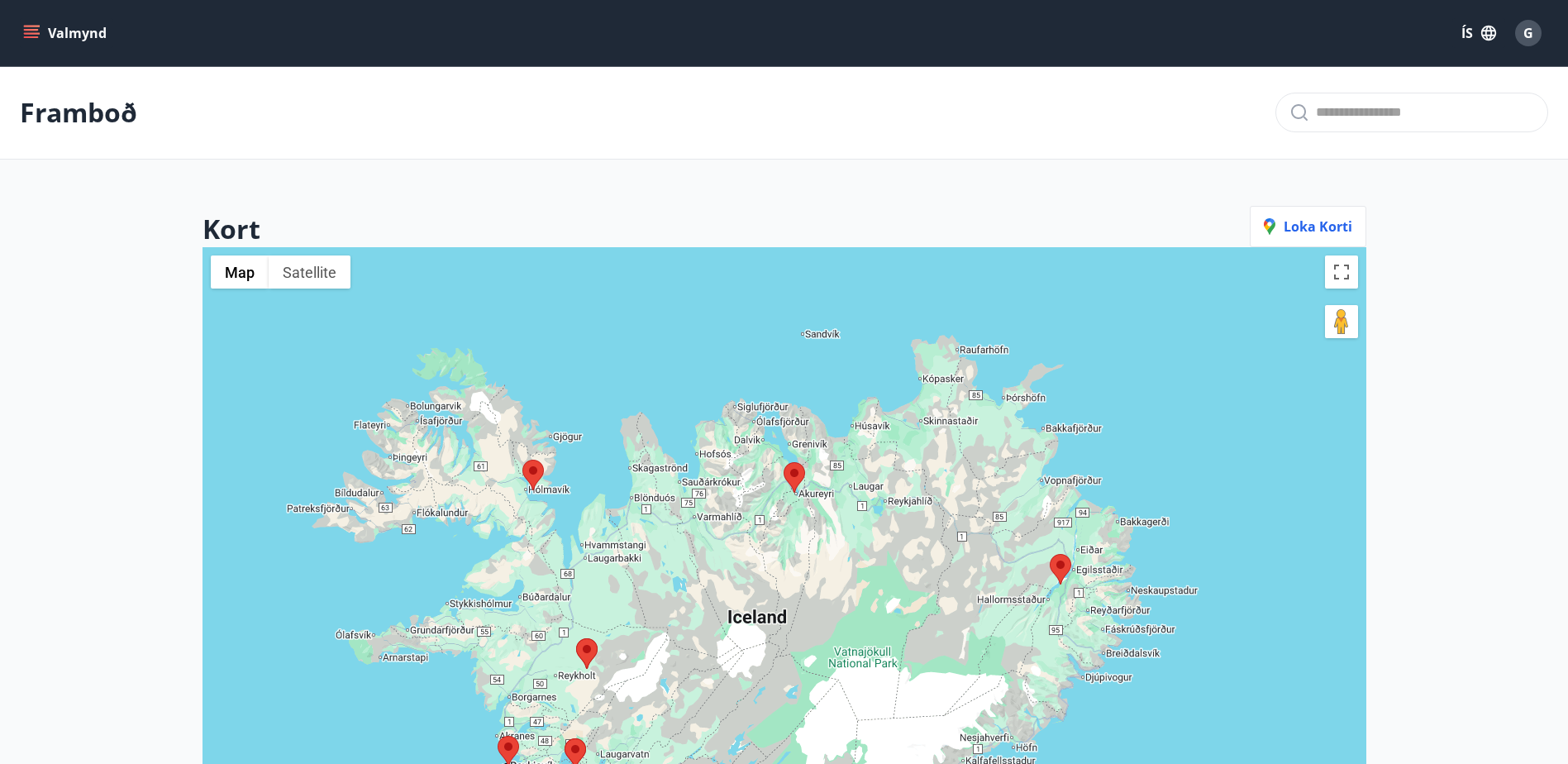
click at [536, 473] on img at bounding box center [532, 474] width 22 height 31
click at [529, 472] on img at bounding box center [532, 474] width 22 height 31
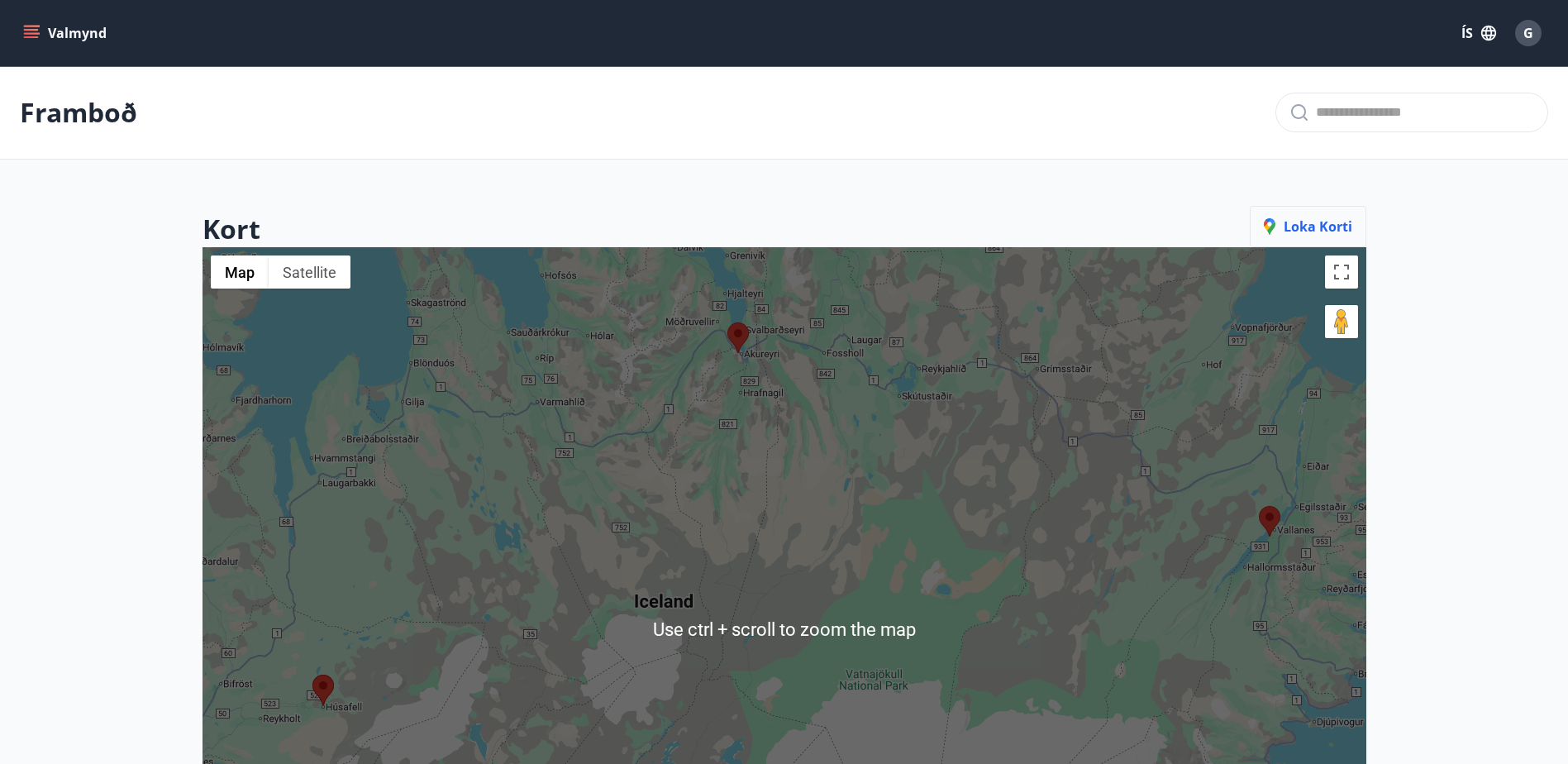
click at [1306, 230] on span "Loka korti" at bounding box center [1308, 226] width 88 height 18
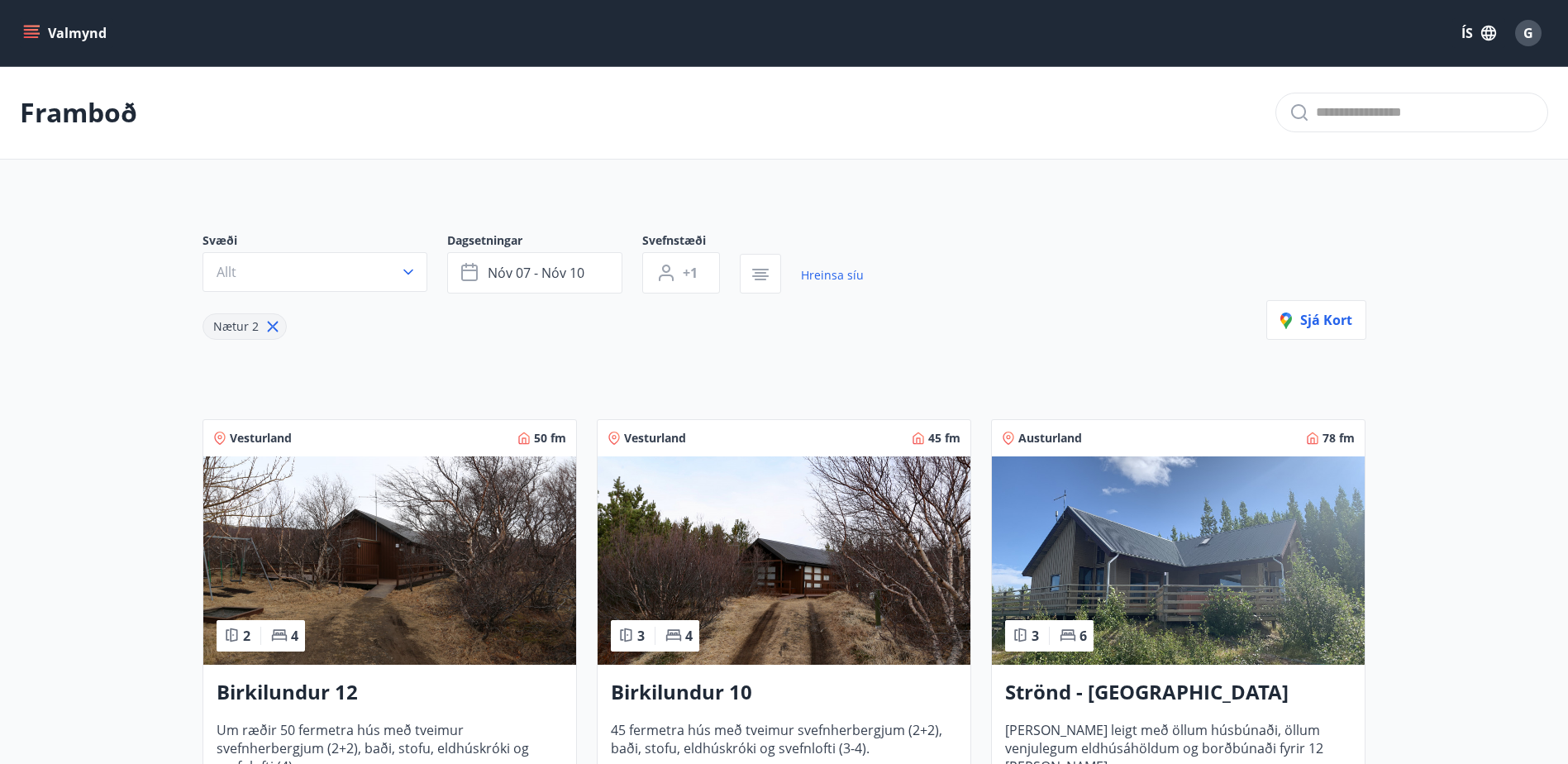
click at [273, 322] on icon at bounding box center [272, 326] width 18 height 18
type input "*"
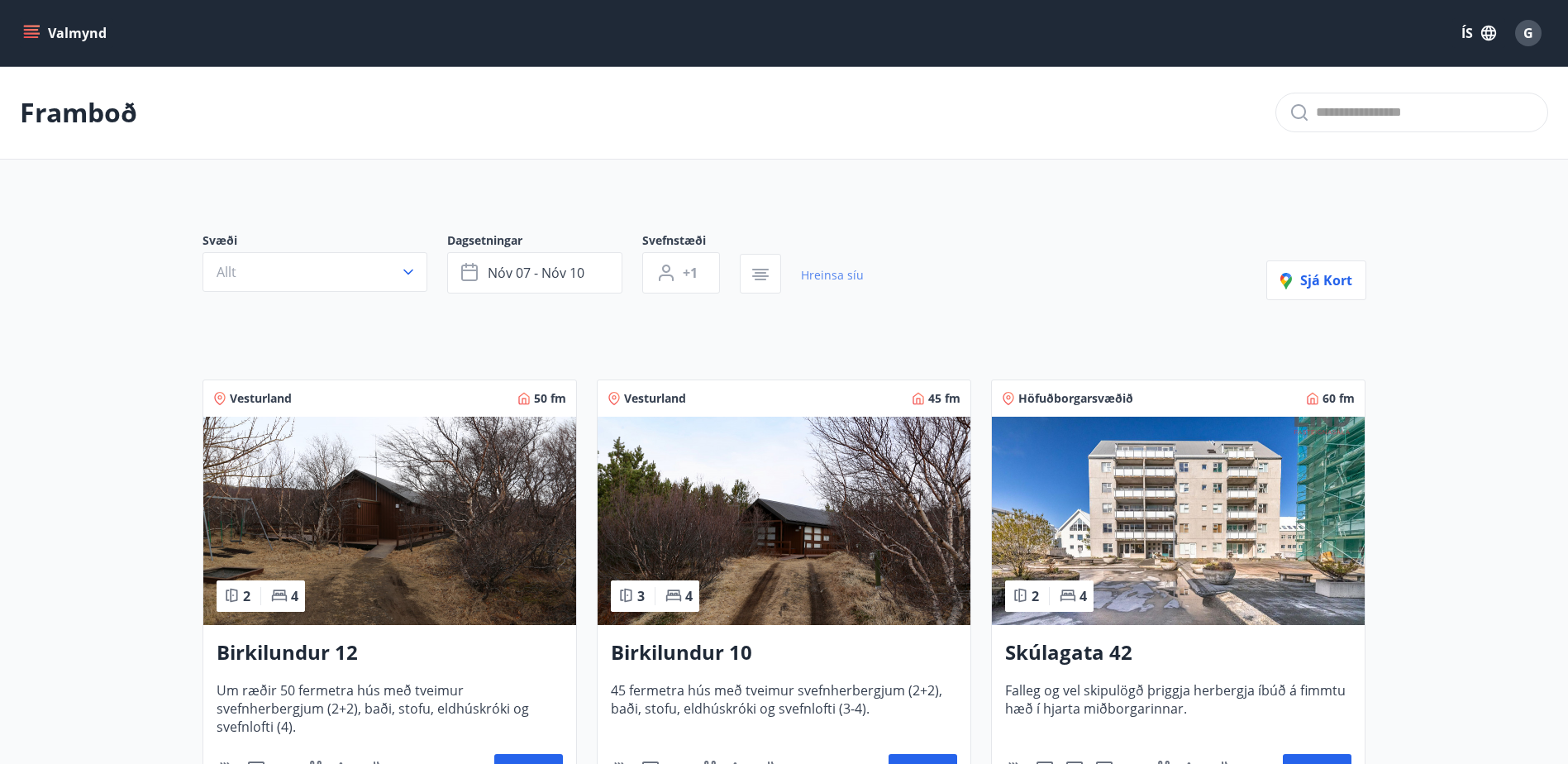
click at [820, 269] on link "Hreinsa síu" at bounding box center [832, 275] width 63 height 37
click at [367, 267] on button "Allt" at bounding box center [315, 272] width 225 height 39
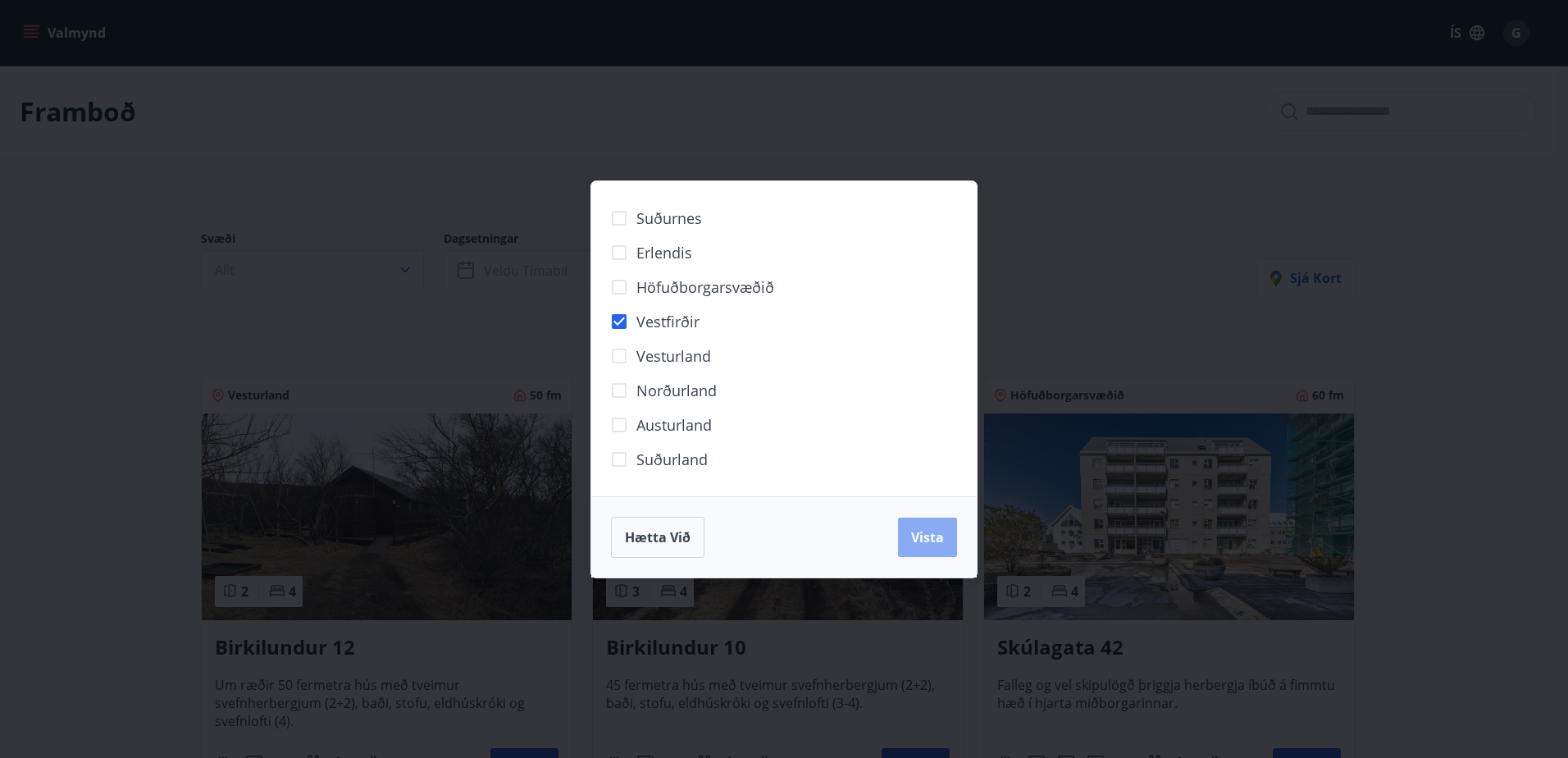
click at [935, 543] on span "Vista" at bounding box center [927, 537] width 33 height 18
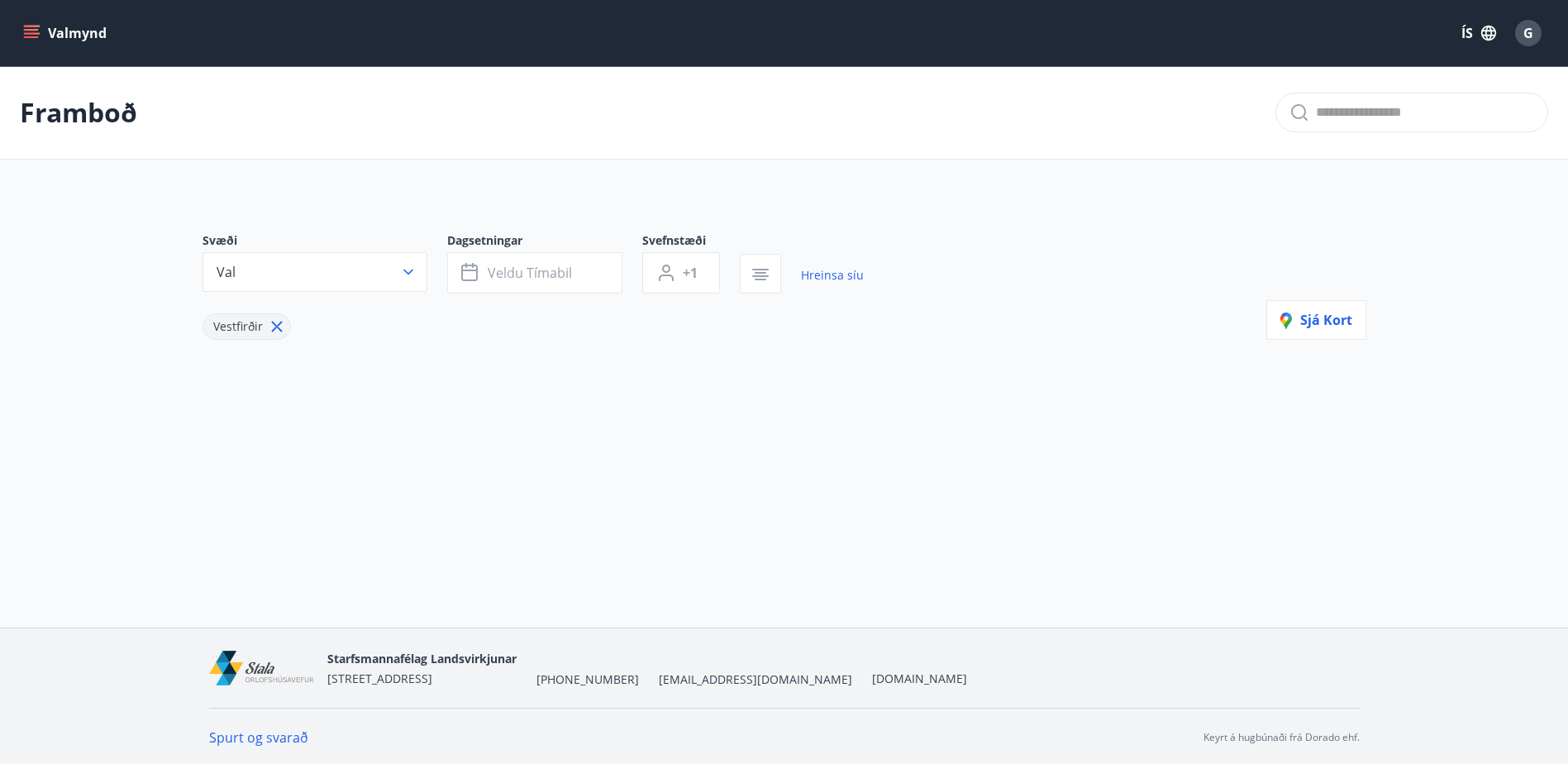
click at [26, 32] on icon "menu" at bounding box center [32, 33] width 17 height 17
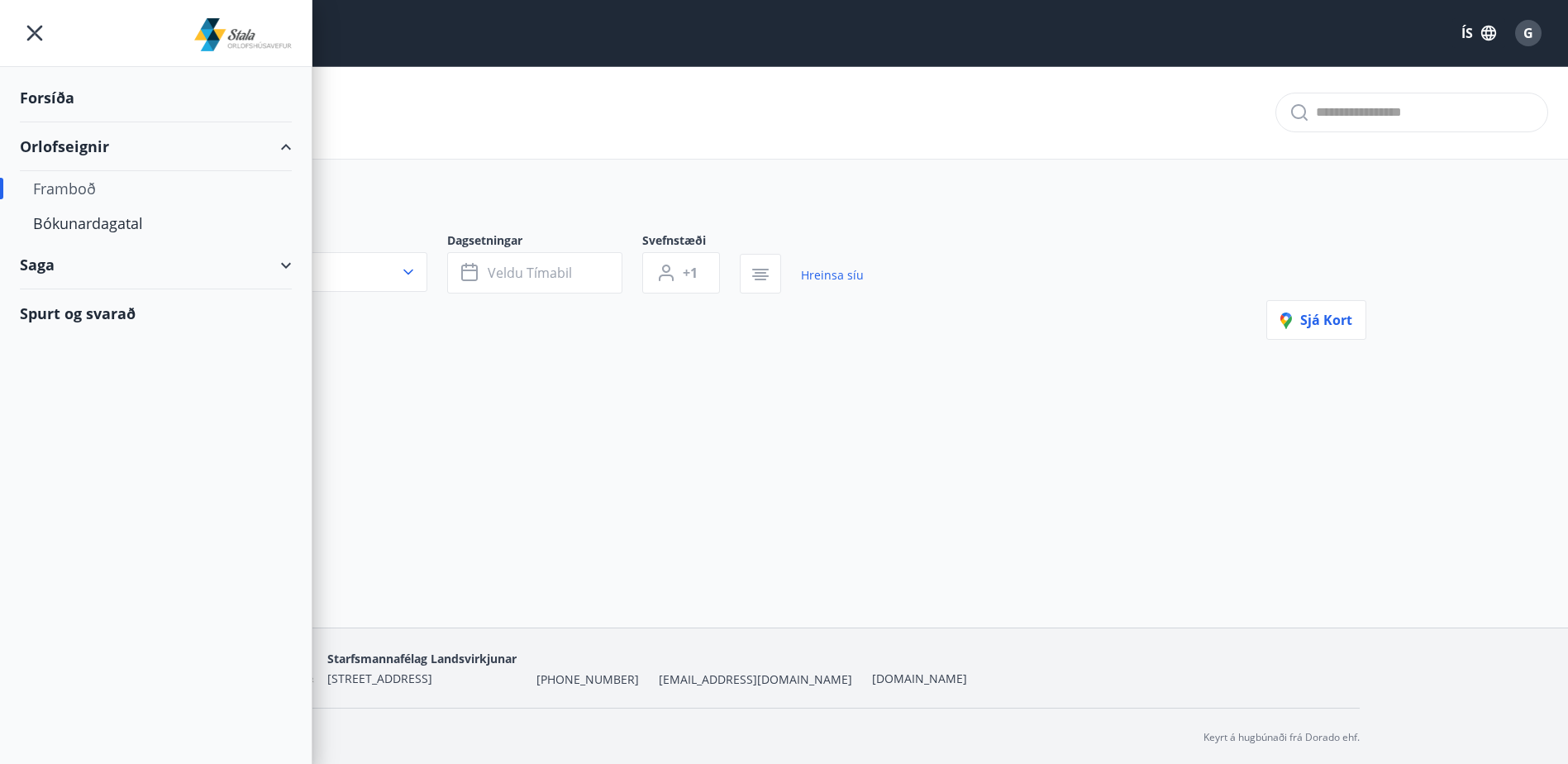
click at [89, 152] on div "Orlofseignir" at bounding box center [156, 147] width 272 height 49
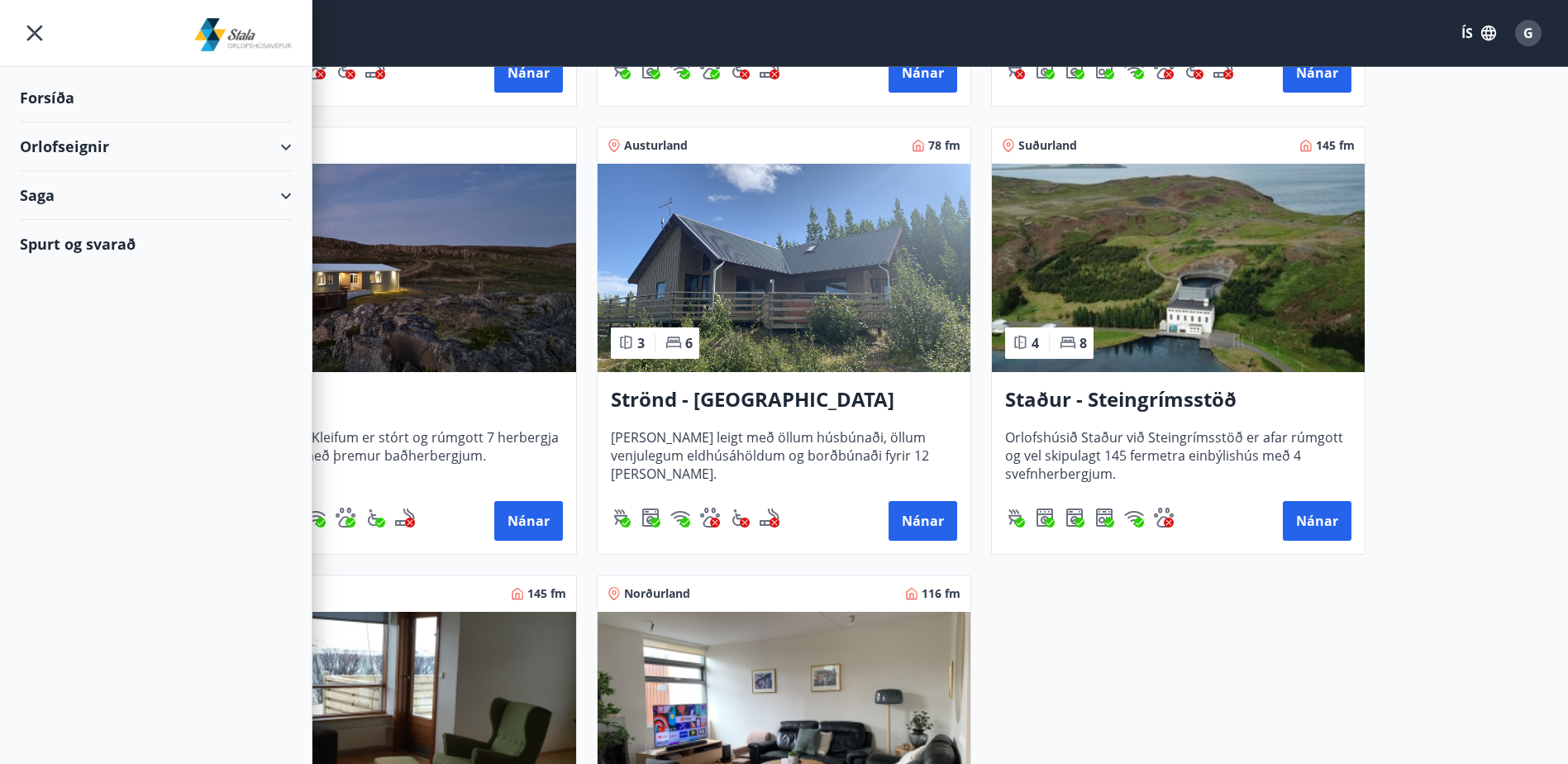
scroll to position [827, 0]
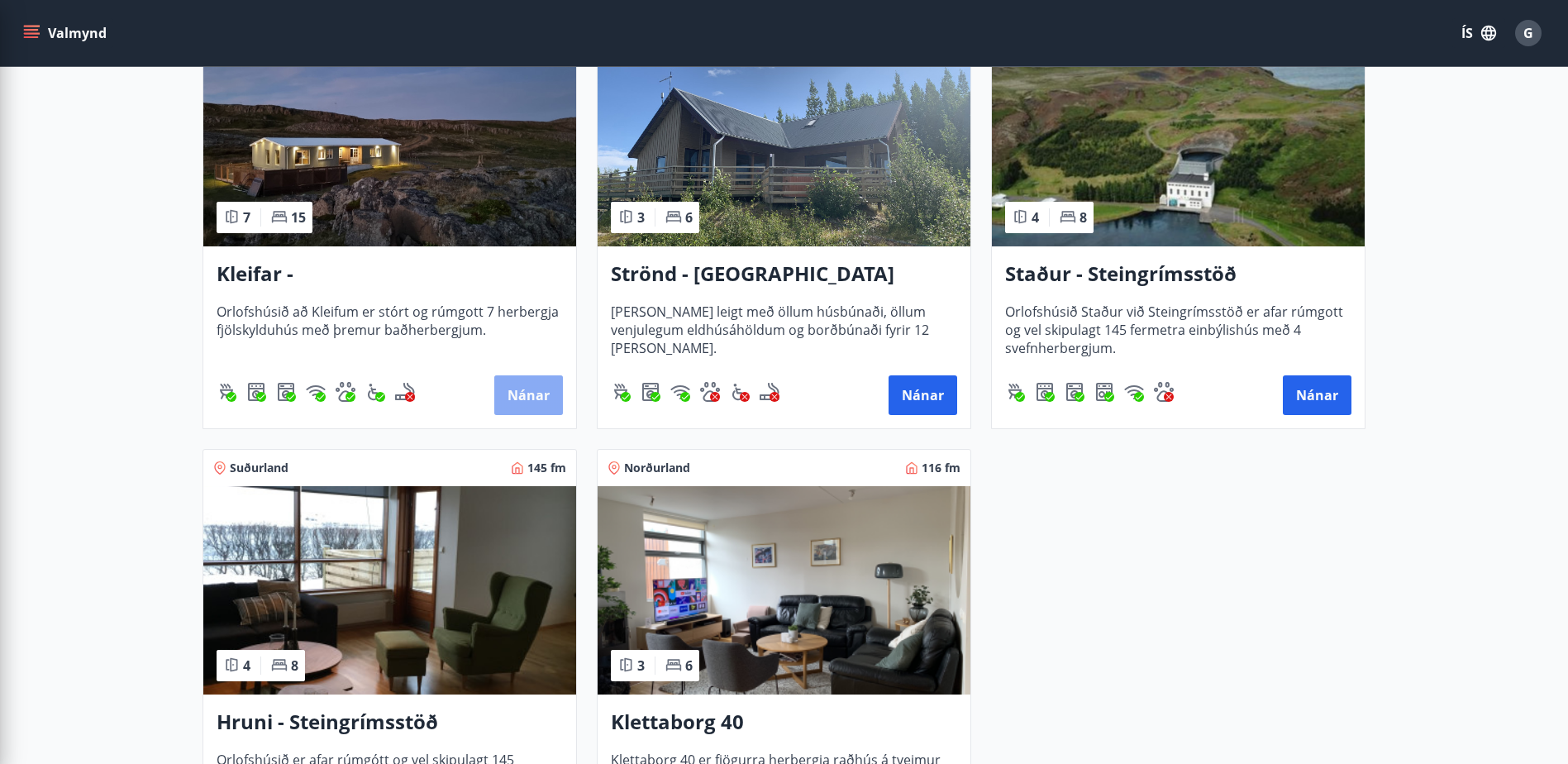
click at [504, 377] on button "Nánar" at bounding box center [528, 395] width 68 height 39
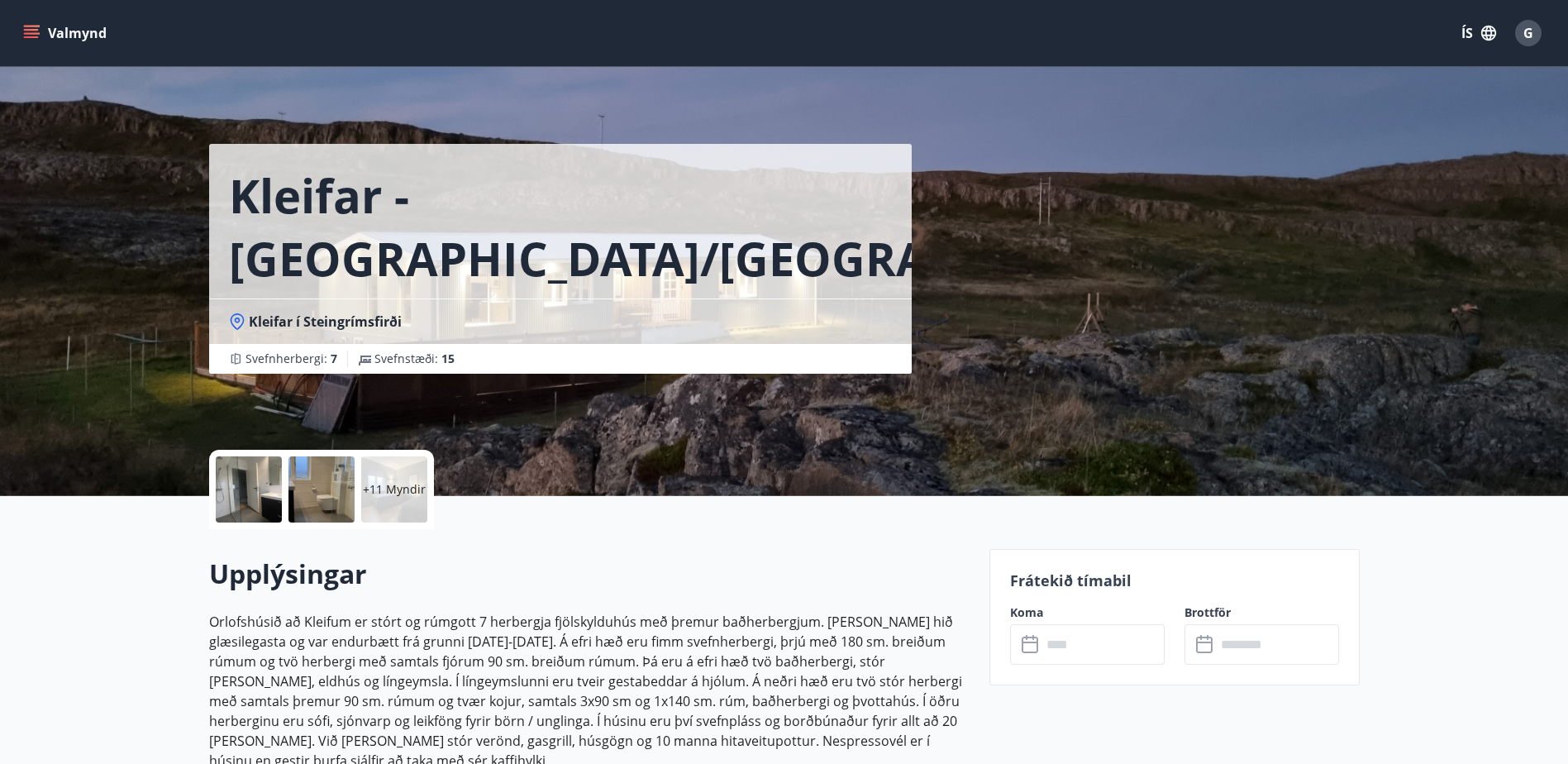
click at [1105, 640] on input "text" at bounding box center [1102, 644] width 123 height 40
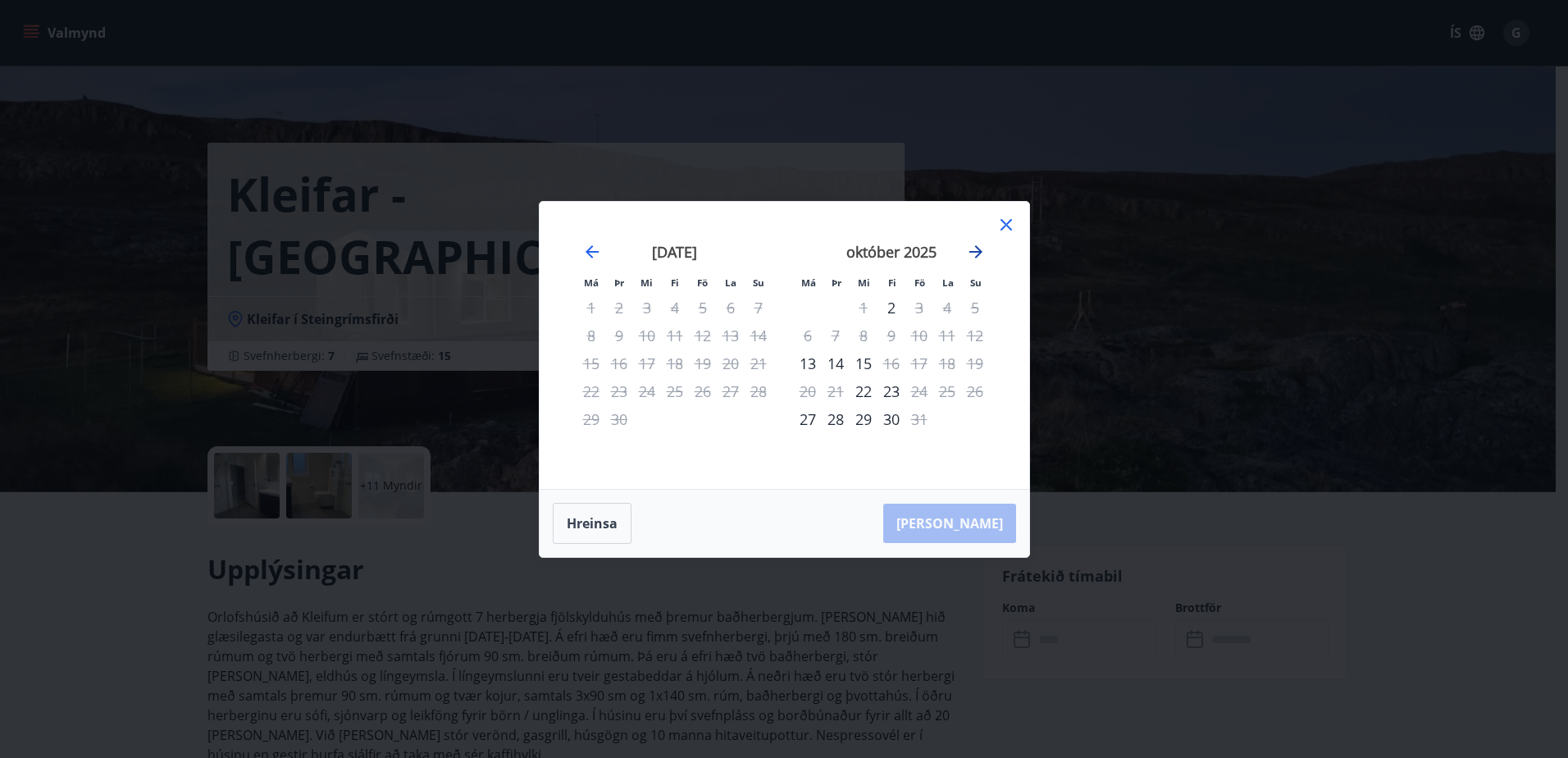
click at [977, 256] on icon "Move forward to switch to the next month." at bounding box center [977, 252] width 13 height 13
click at [983, 252] on icon "Move forward to switch to the next month." at bounding box center [976, 251] width 20 height 20
click at [979, 255] on icon "Move forward to switch to the next month." at bounding box center [976, 251] width 20 height 20
click at [596, 246] on icon "Move backward to switch to the previous month." at bounding box center [591, 251] width 20 height 20
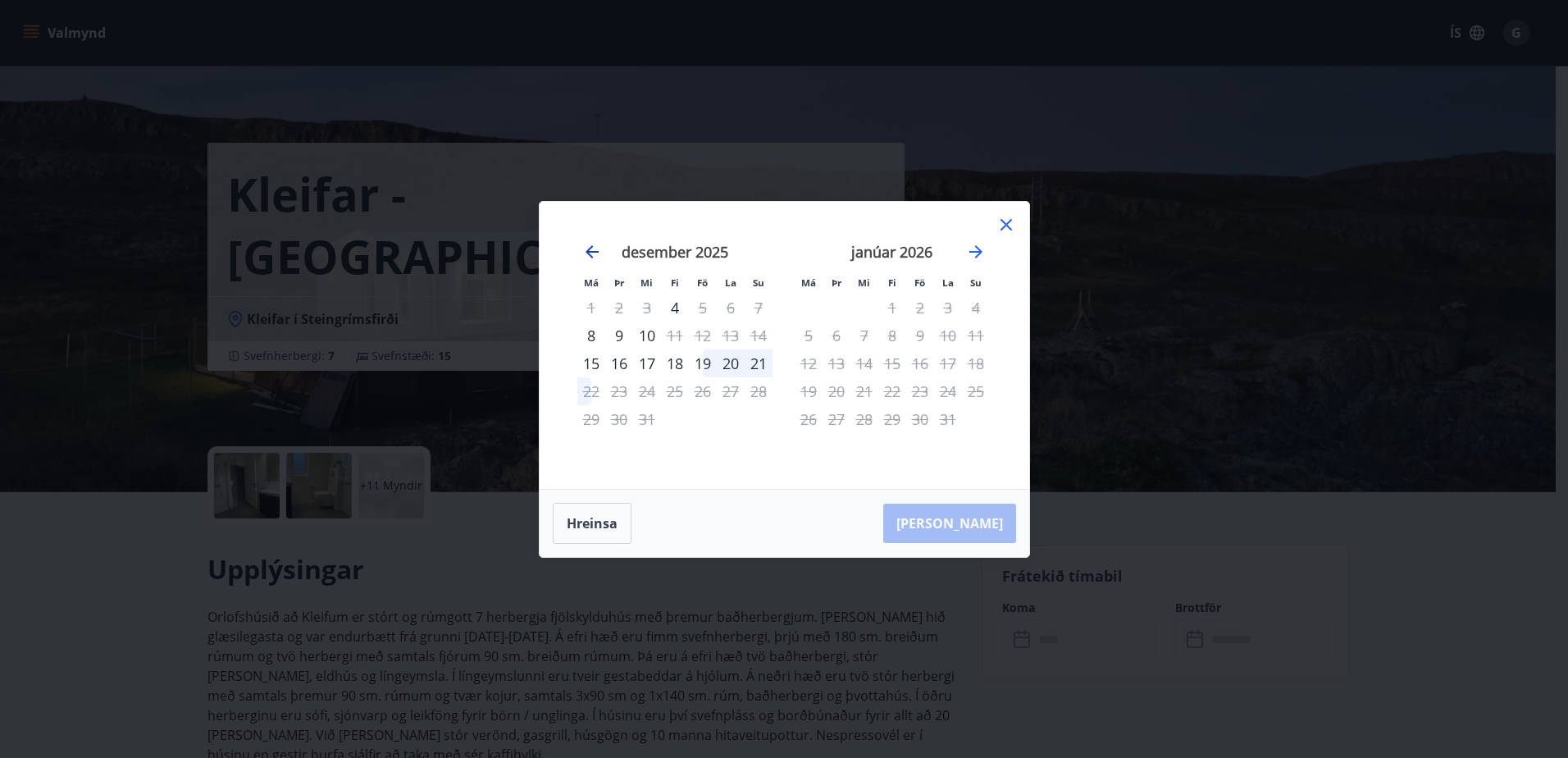
click at [594, 246] on icon "Move backward to switch to the previous month." at bounding box center [591, 251] width 20 height 20
click at [593, 246] on icon "Move backward to switch to the previous month." at bounding box center [591, 251] width 20 height 20
click at [1000, 221] on icon at bounding box center [1006, 224] width 20 height 20
